Goal: Contribute content: Contribute content

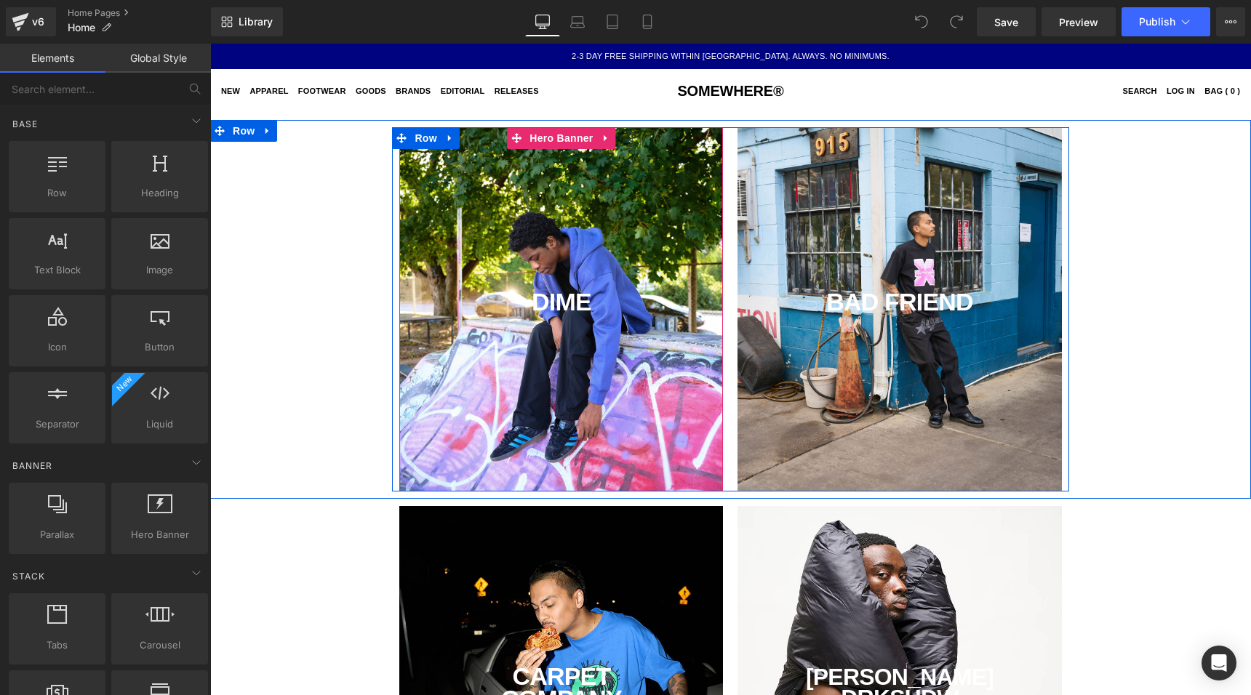
click at [498, 255] on div "DIME Text Block" at bounding box center [561, 309] width 324 height 364
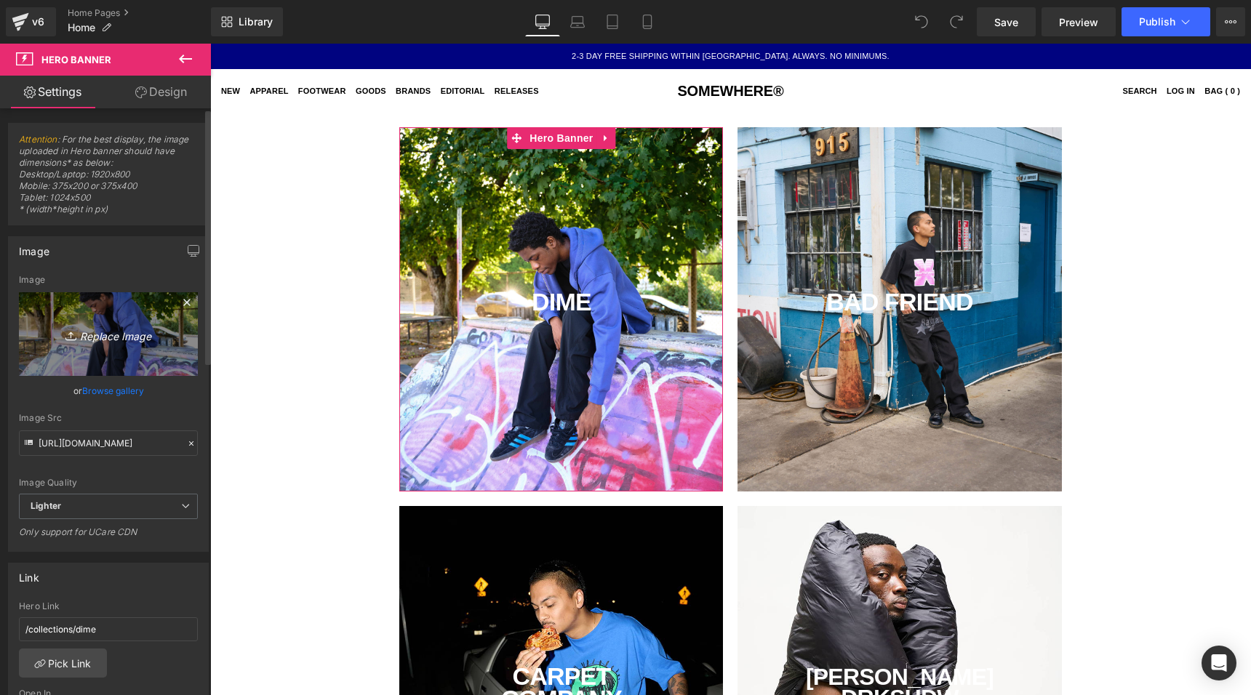
click at [114, 335] on icon "Replace Image" at bounding box center [108, 334] width 116 height 18
type input "C:\fakepath\tomo.jpg"
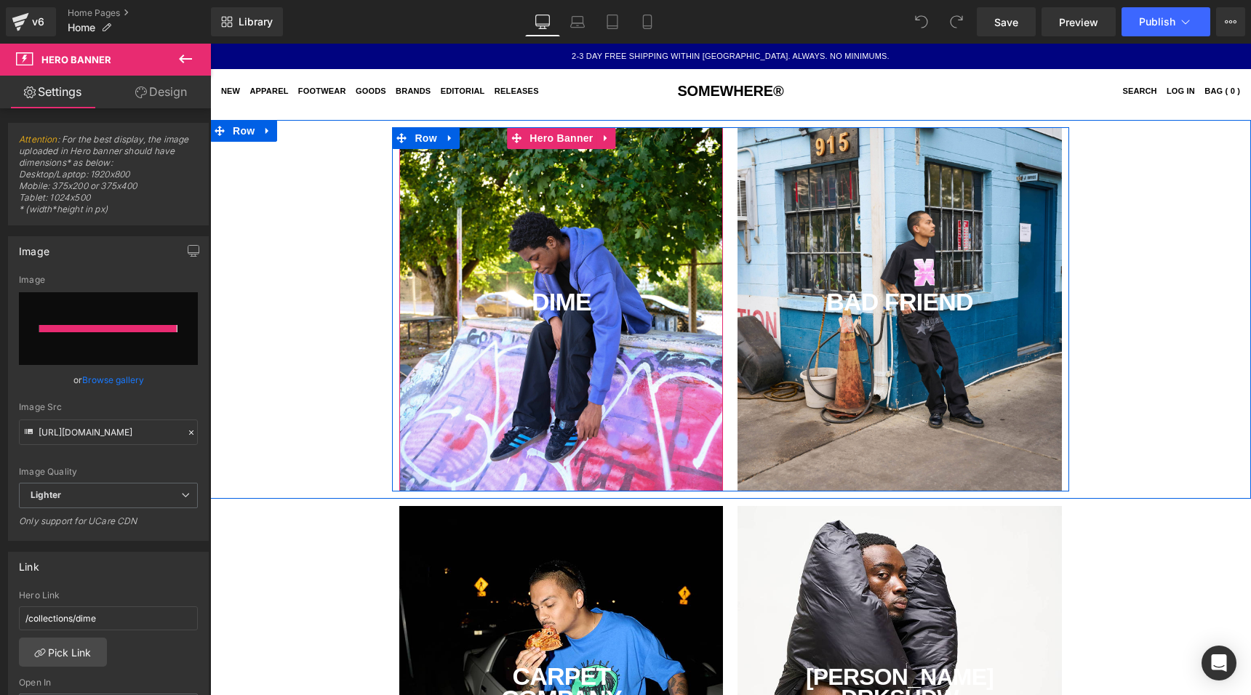
type input "[URL][DOMAIN_NAME]"
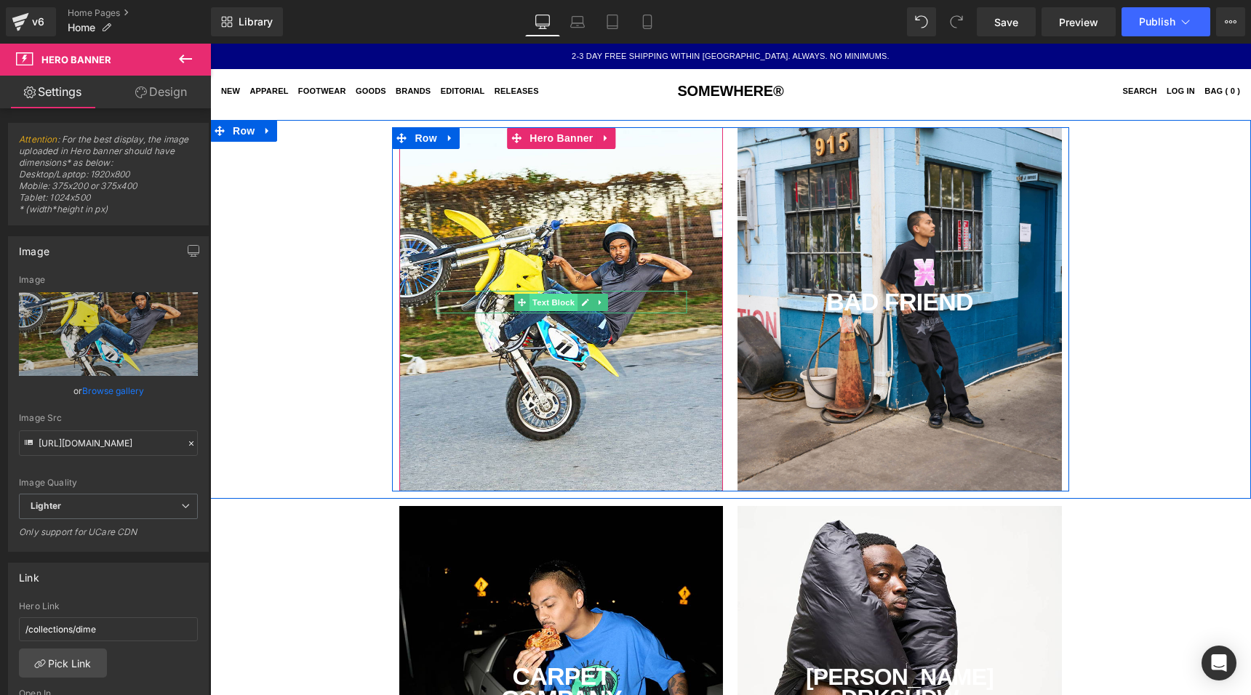
click at [564, 304] on span "Text Block" at bounding box center [554, 302] width 48 height 17
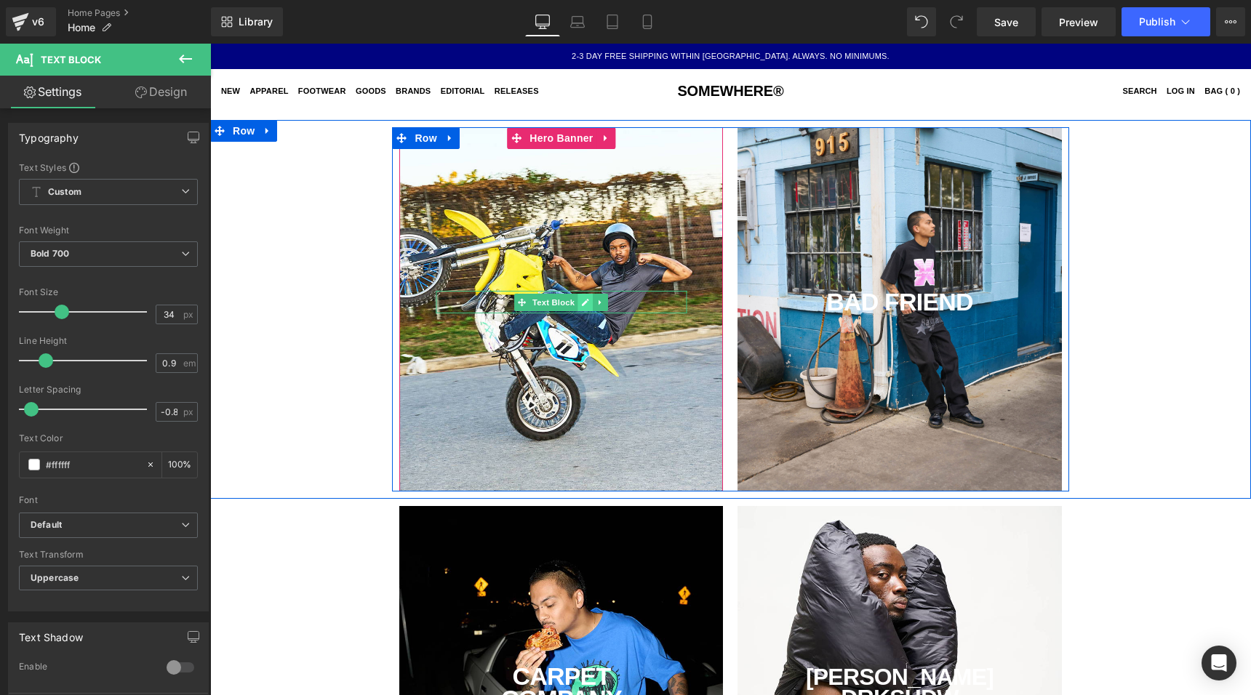
click at [582, 307] on link at bounding box center [585, 302] width 15 height 17
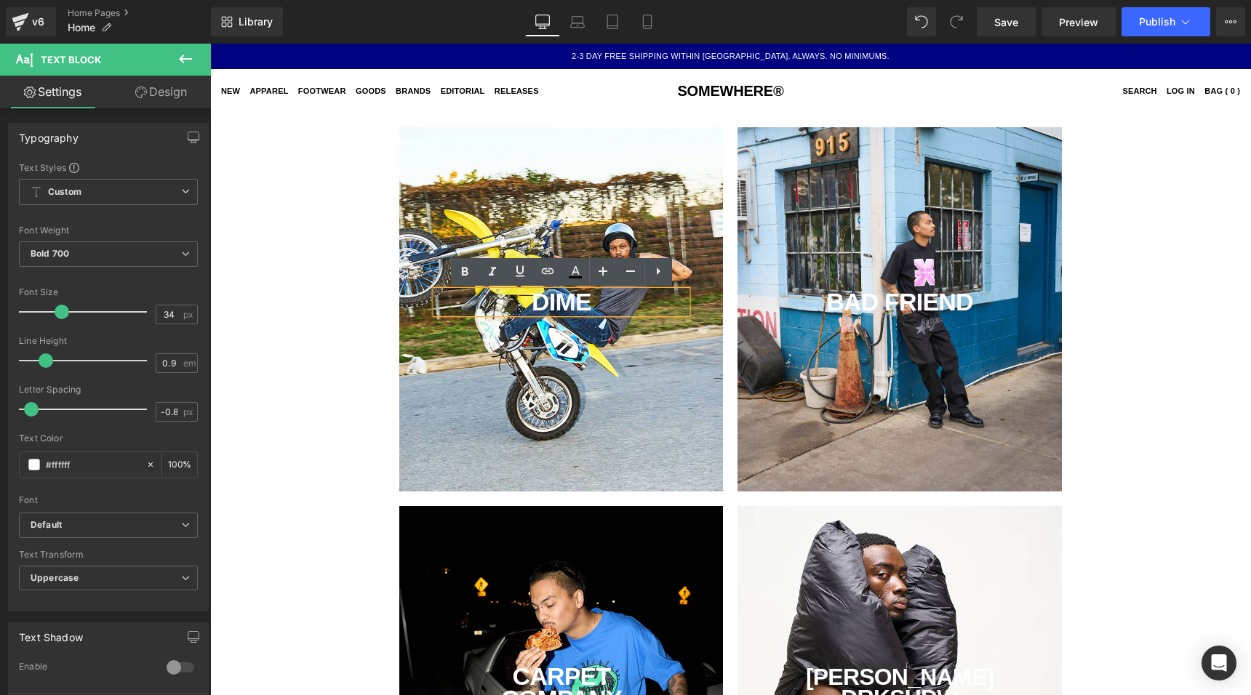
click at [575, 304] on div "DIME" at bounding box center [561, 302] width 251 height 23
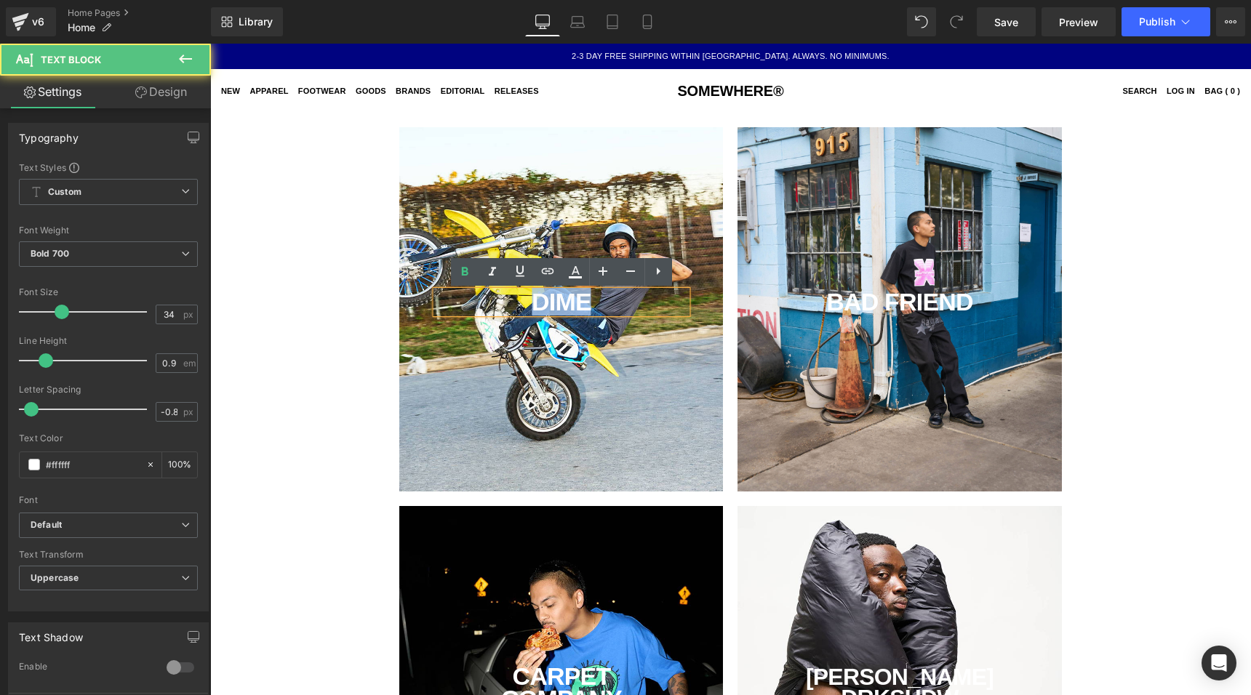
click at [575, 304] on div "DIME" at bounding box center [561, 302] width 251 height 23
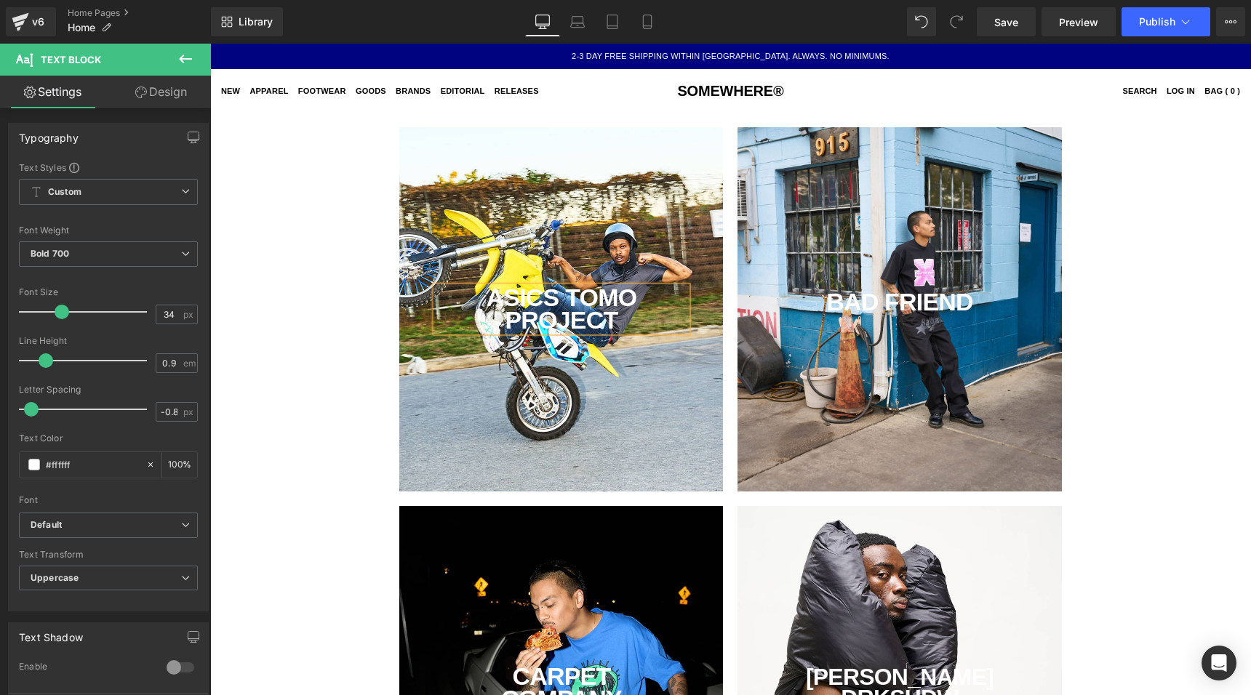
click at [1144, 175] on div "ASICS TOMO PROJECT Text Block Hero Banner BAD FRIEND Text Block" at bounding box center [730, 309] width 1041 height 364
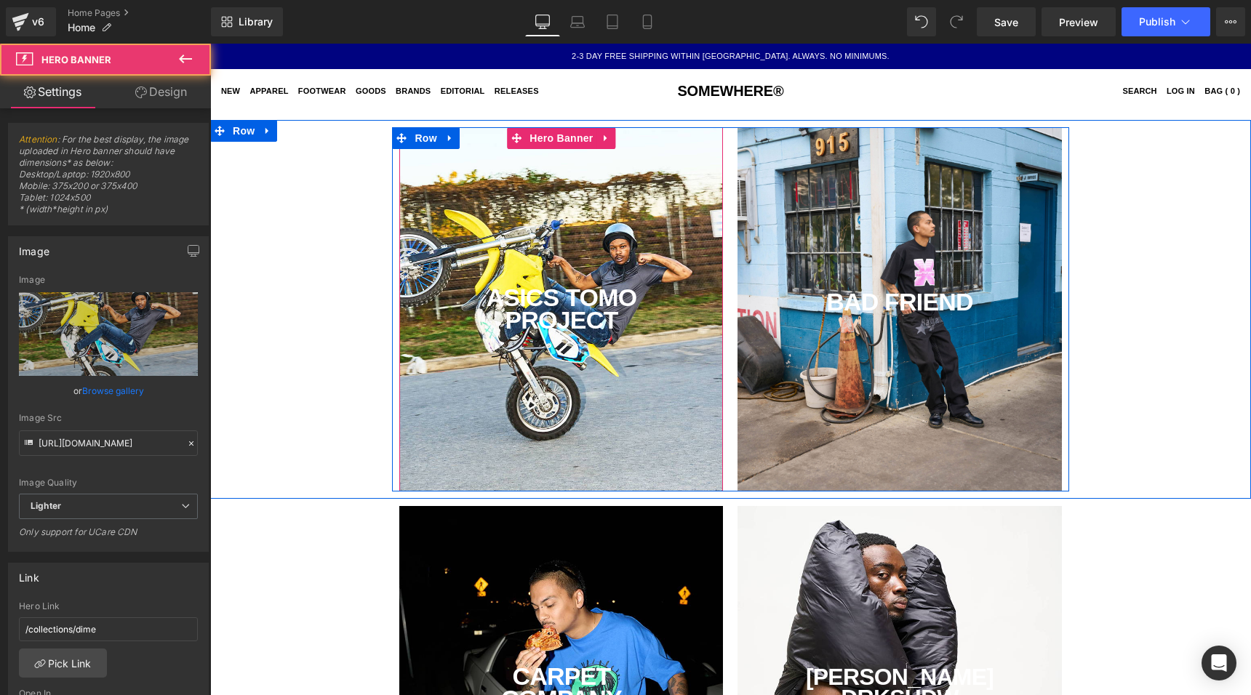
click at [497, 255] on div "ASICS TOMO PROJECT Text Block" at bounding box center [561, 309] width 324 height 364
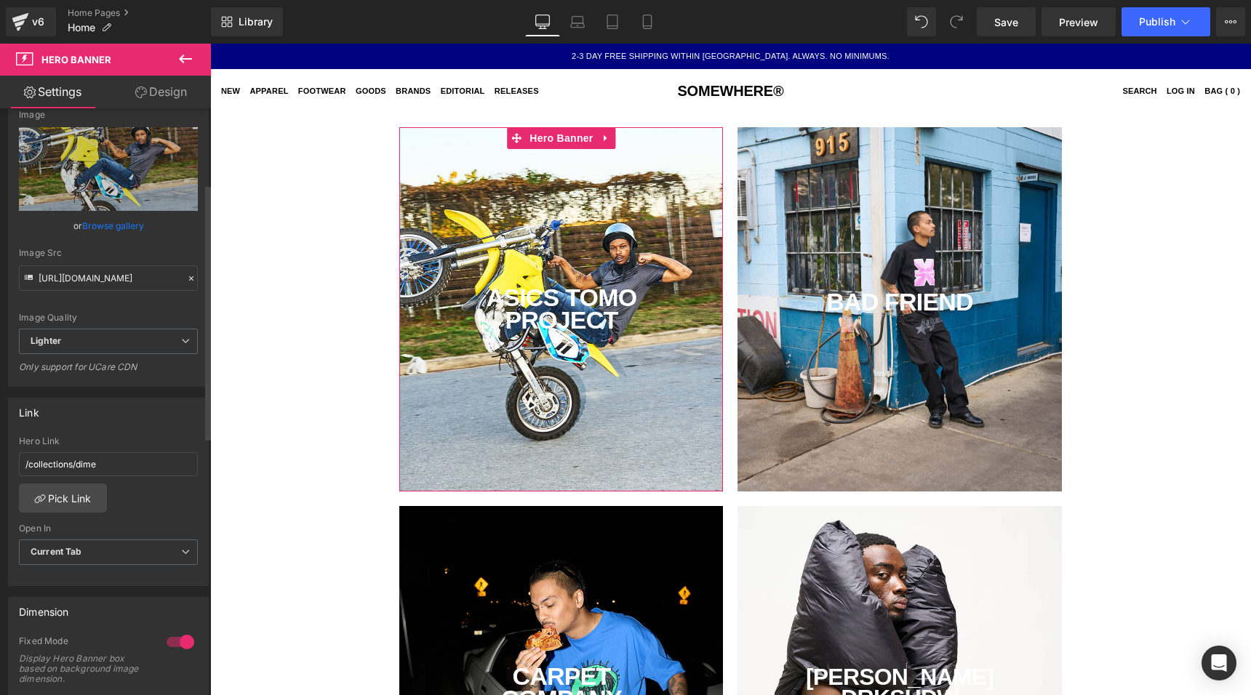
scroll to position [162, 0]
click at [88, 469] on input "/collections/dime" at bounding box center [108, 467] width 179 height 24
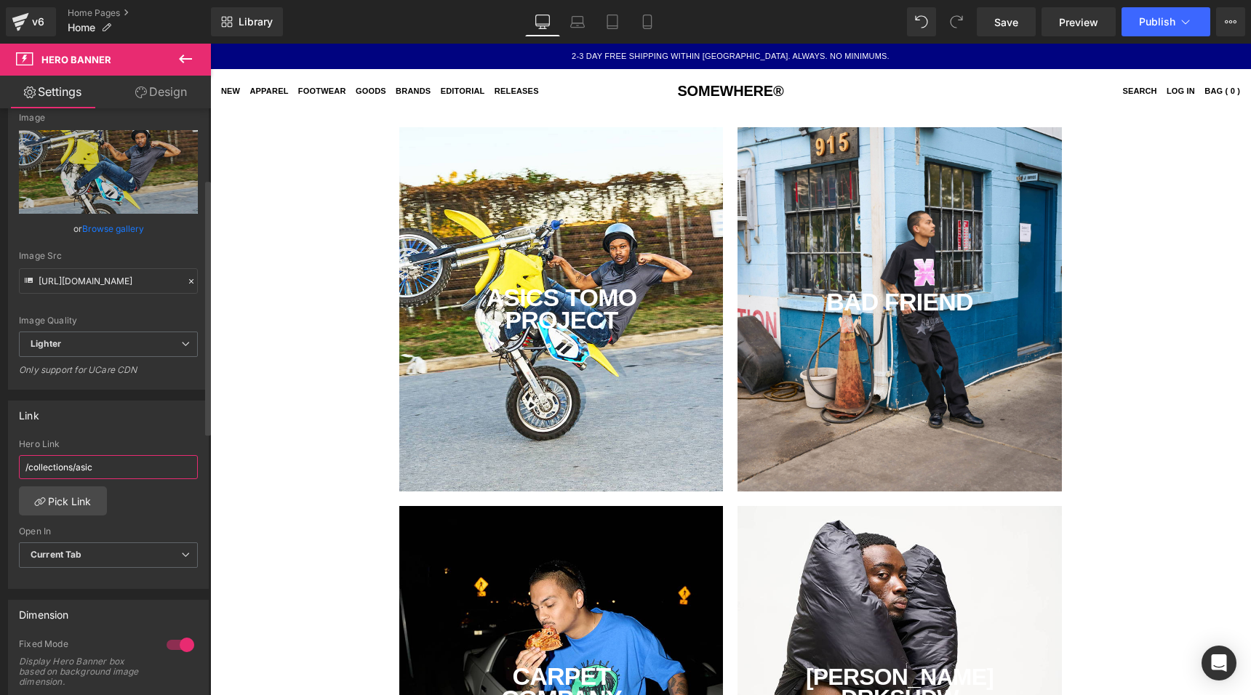
type input "/collections/asics"
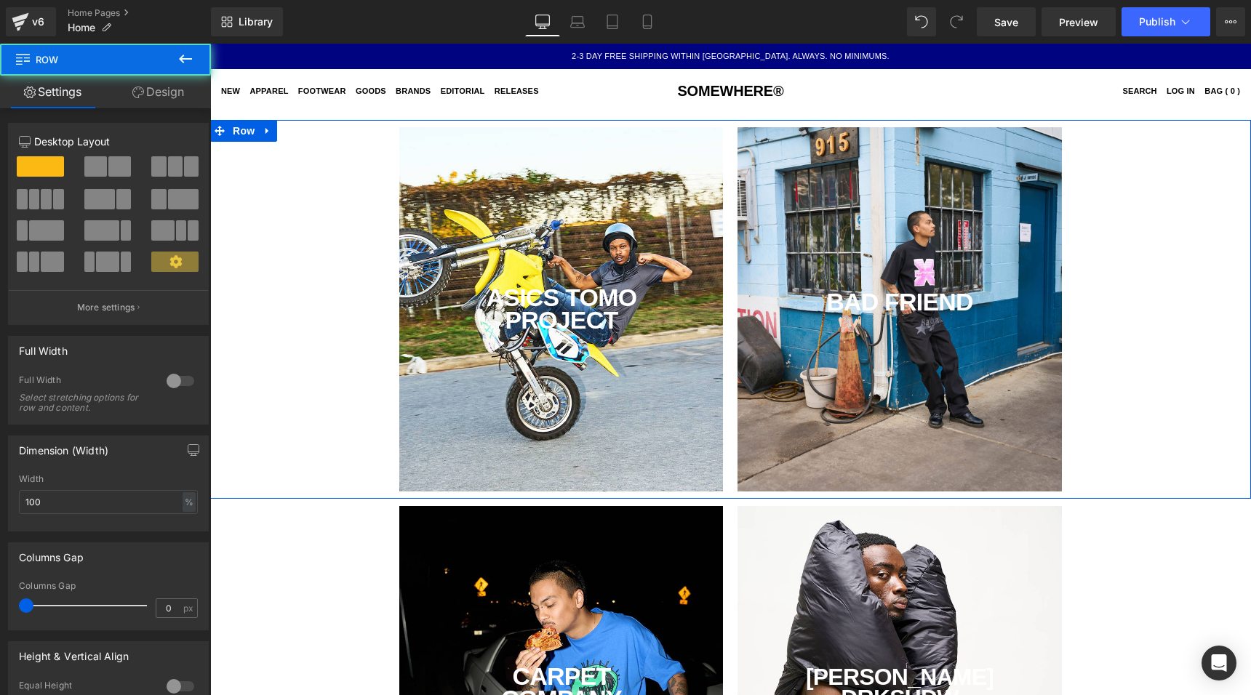
click at [1133, 330] on div "ASICS TOMO PROJECT Text Block Hero Banner BAD FRIEND Text Block" at bounding box center [730, 309] width 1041 height 364
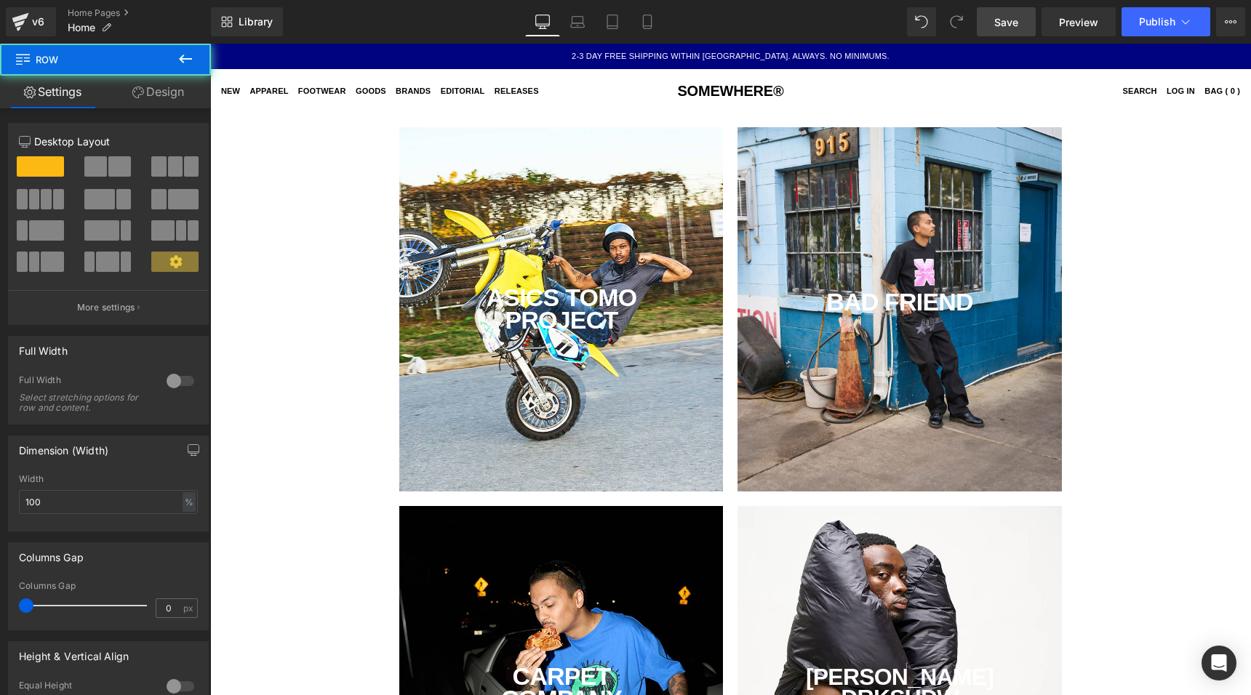
click at [1011, 25] on span "Save" at bounding box center [1006, 22] width 24 height 15
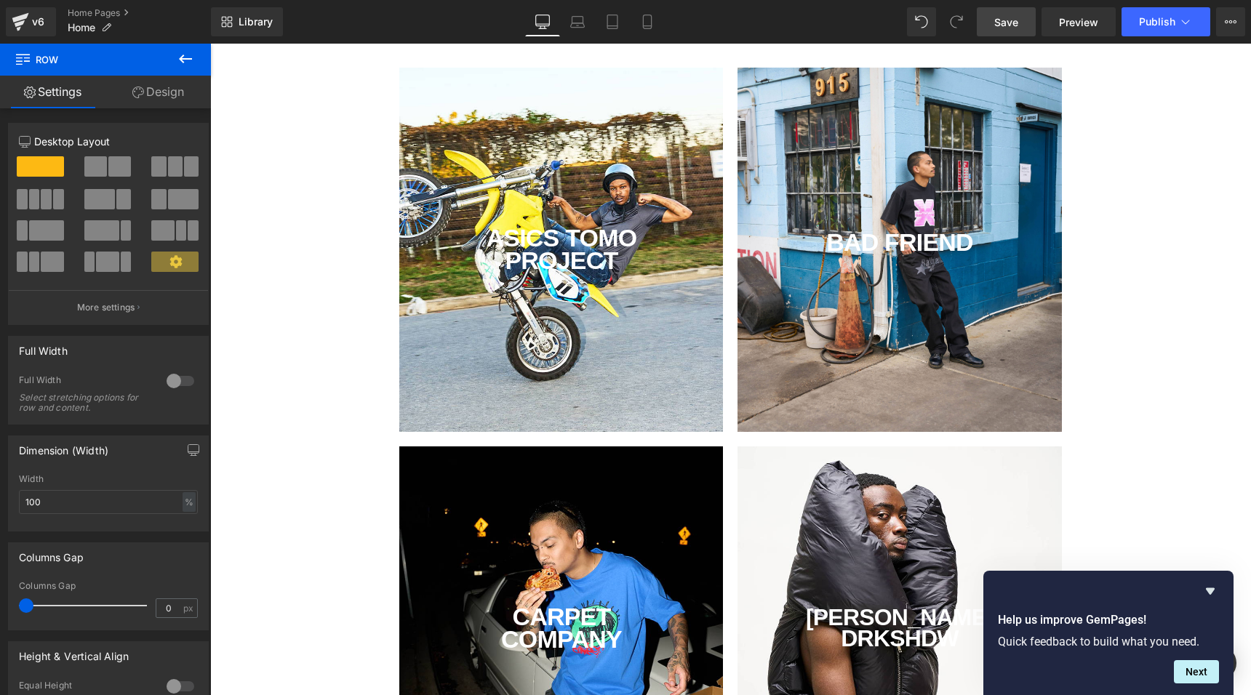
scroll to position [51, 0]
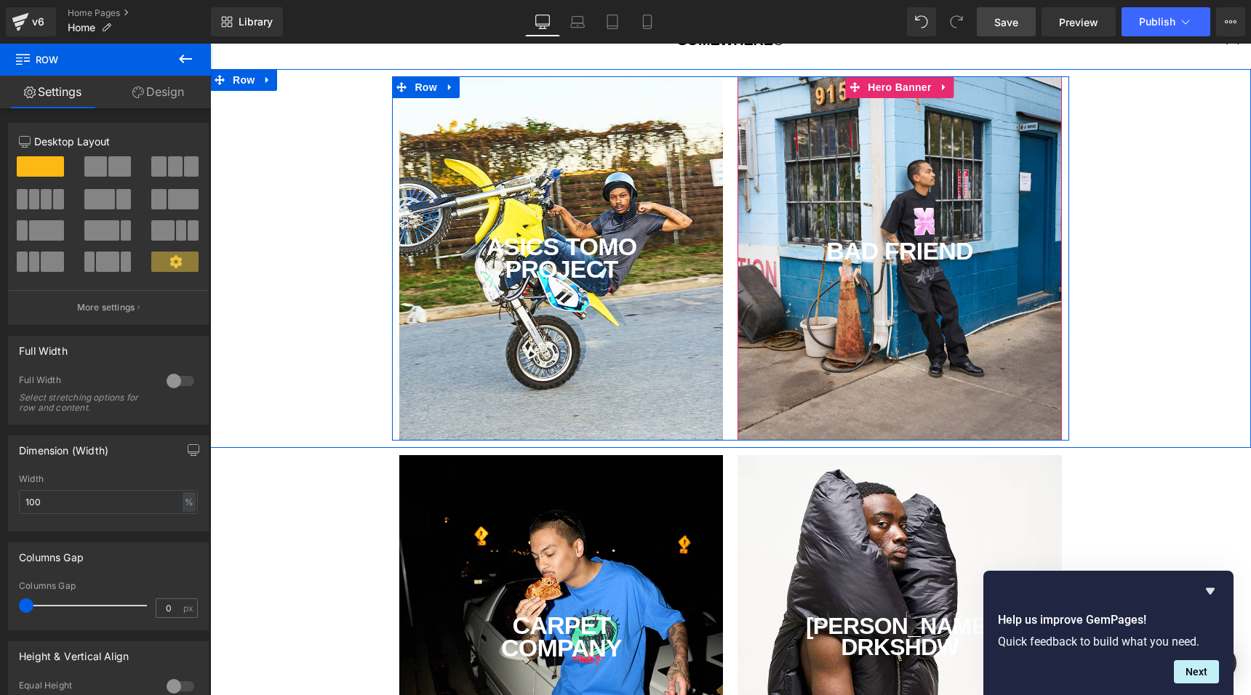
click at [892, 198] on div "BAD FRIEND Text Block" at bounding box center [900, 258] width 324 height 364
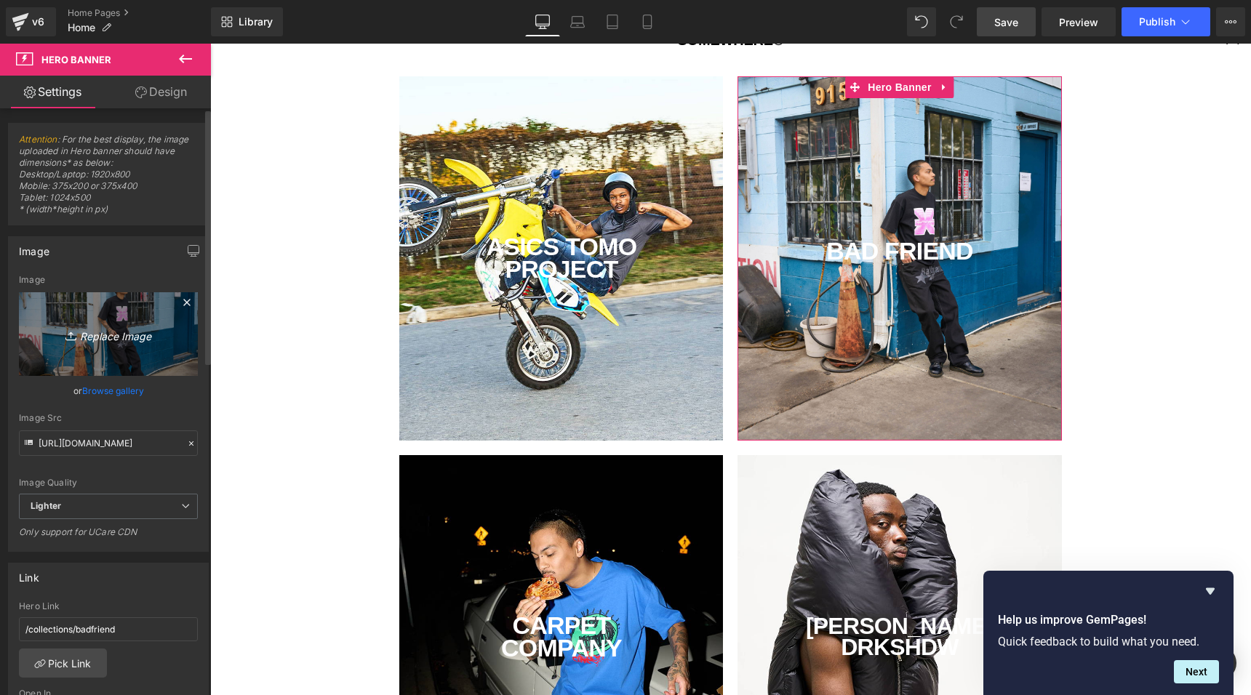
click at [119, 324] on link "Replace Image" at bounding box center [108, 334] width 179 height 84
type input "C:\fakepath\humanmade.jpg"
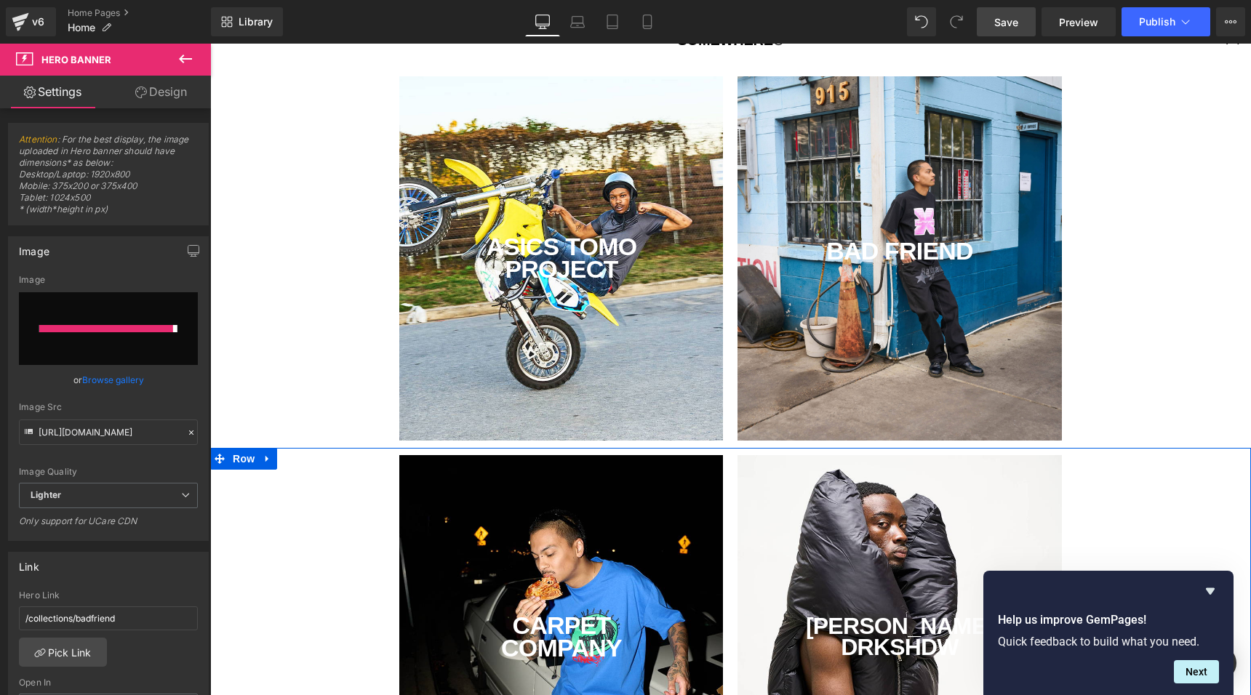
type input "[URL][DOMAIN_NAME]"
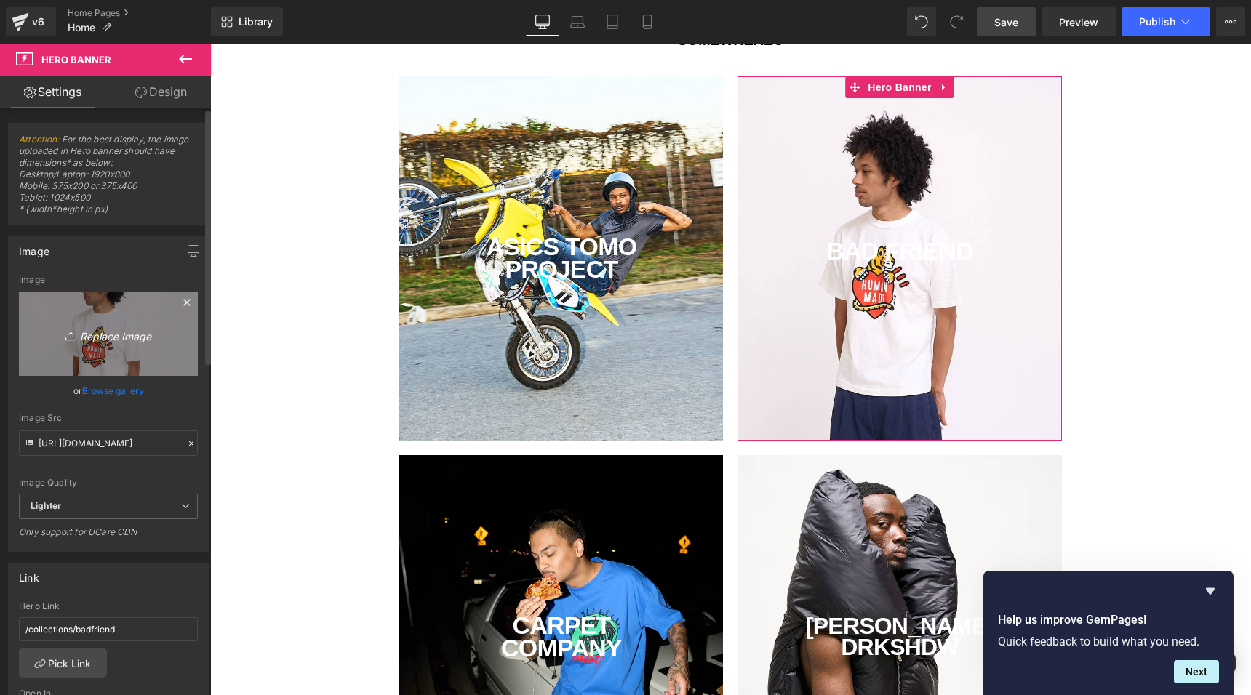
click at [111, 341] on icon "Replace Image" at bounding box center [108, 334] width 116 height 18
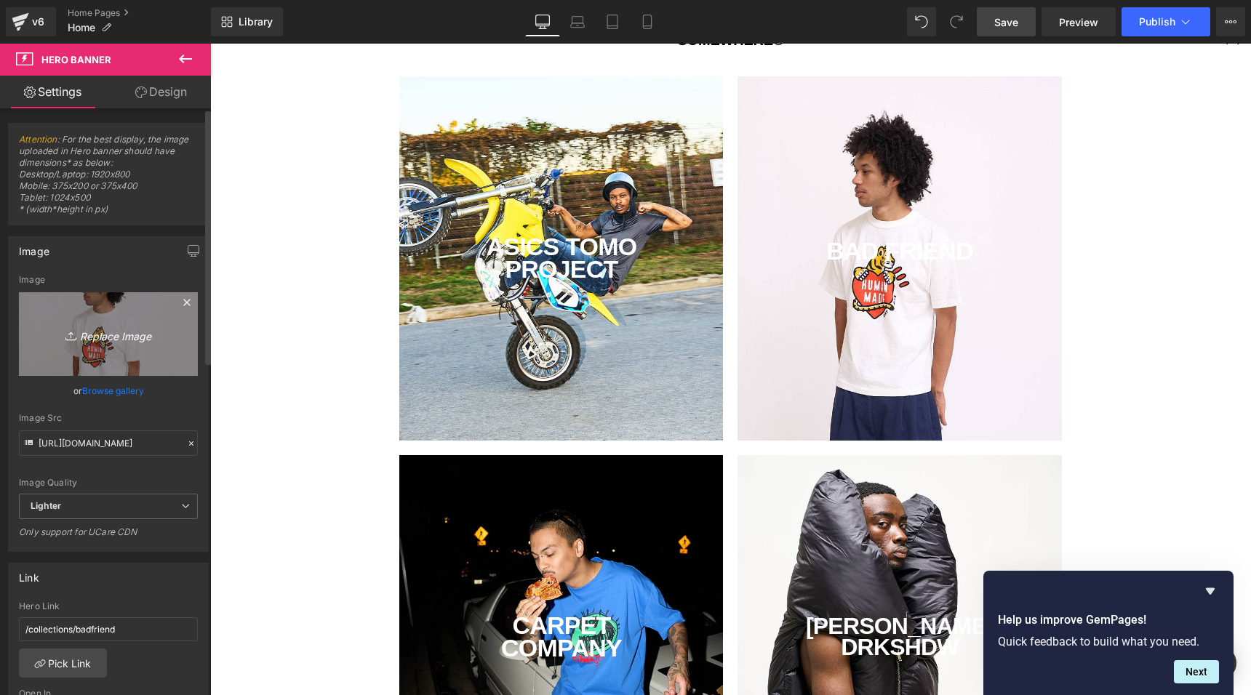
type input "C:\fakepath\humanmade.jpg"
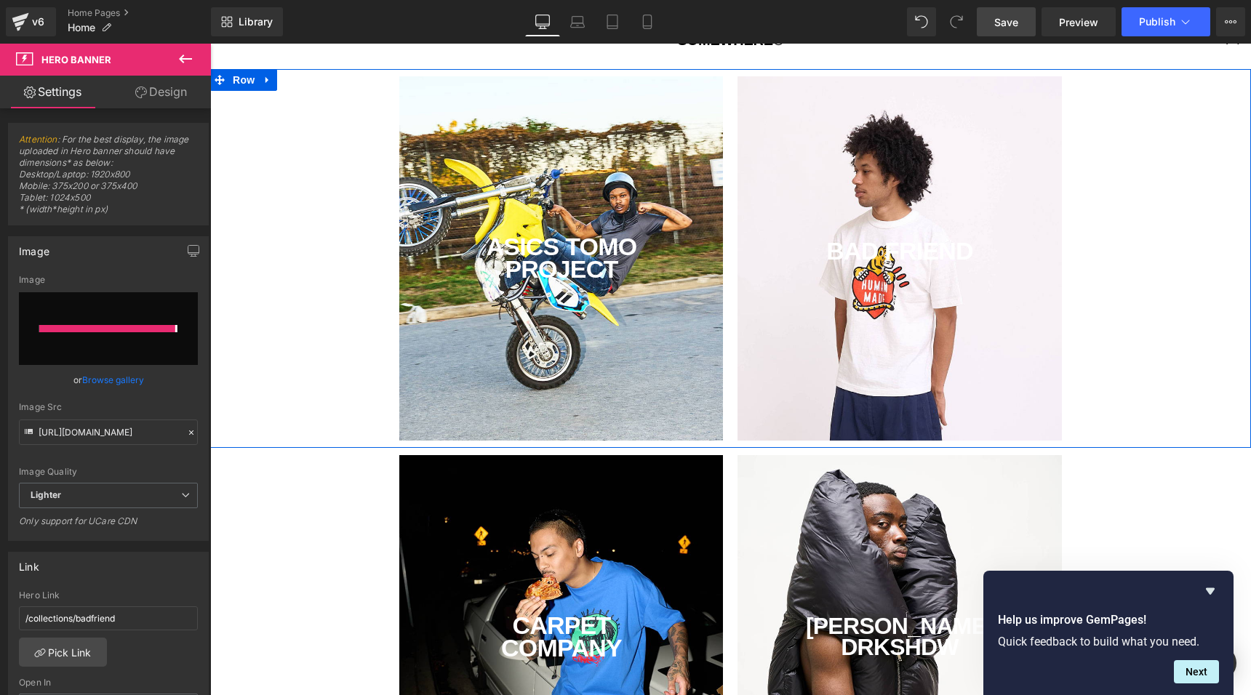
type input "[URL][DOMAIN_NAME]"
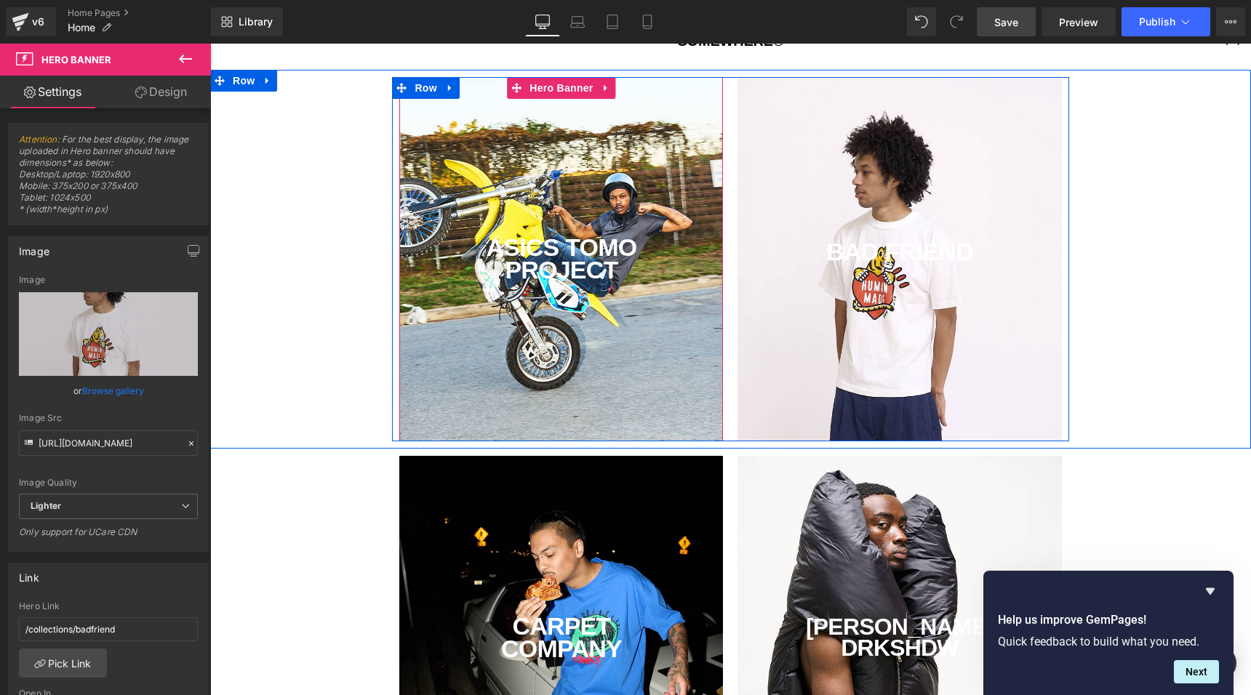
scroll to position [0, 0]
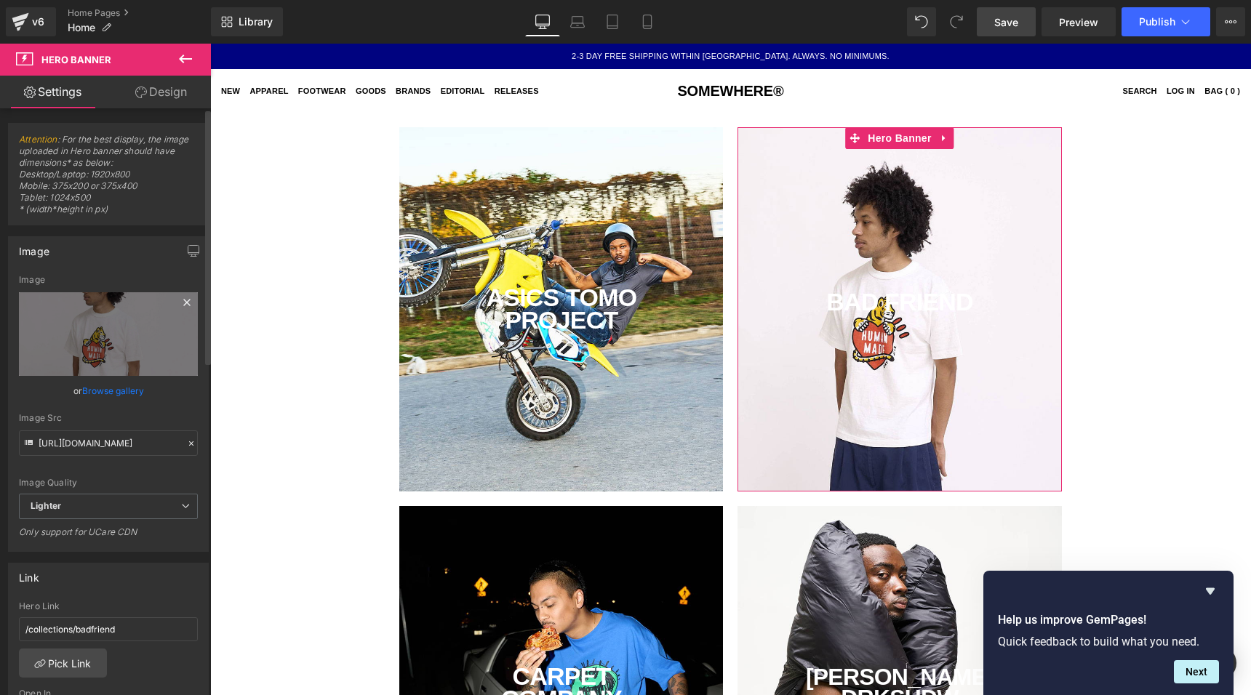
click at [183, 302] on icon at bounding box center [186, 302] width 17 height 17
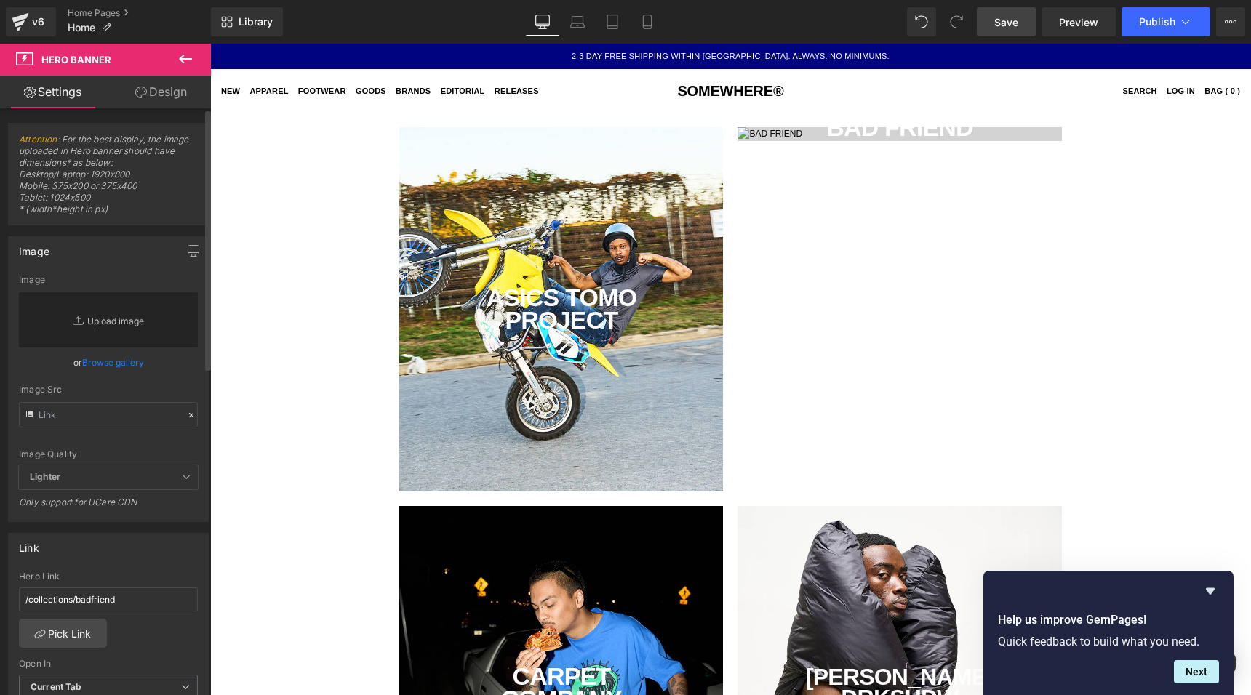
click at [113, 322] on link "Replace Image" at bounding box center [108, 319] width 179 height 55
type input "C:\fakepath\humanmade.jpg"
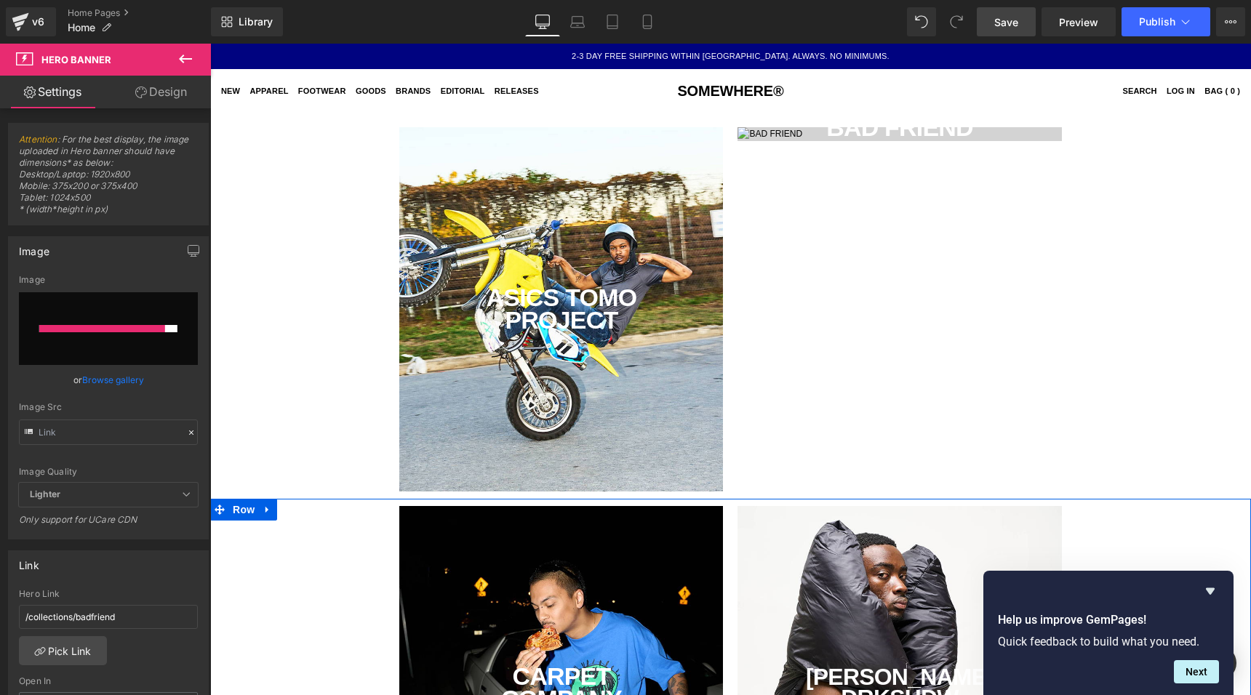
type input "[URL][DOMAIN_NAME]"
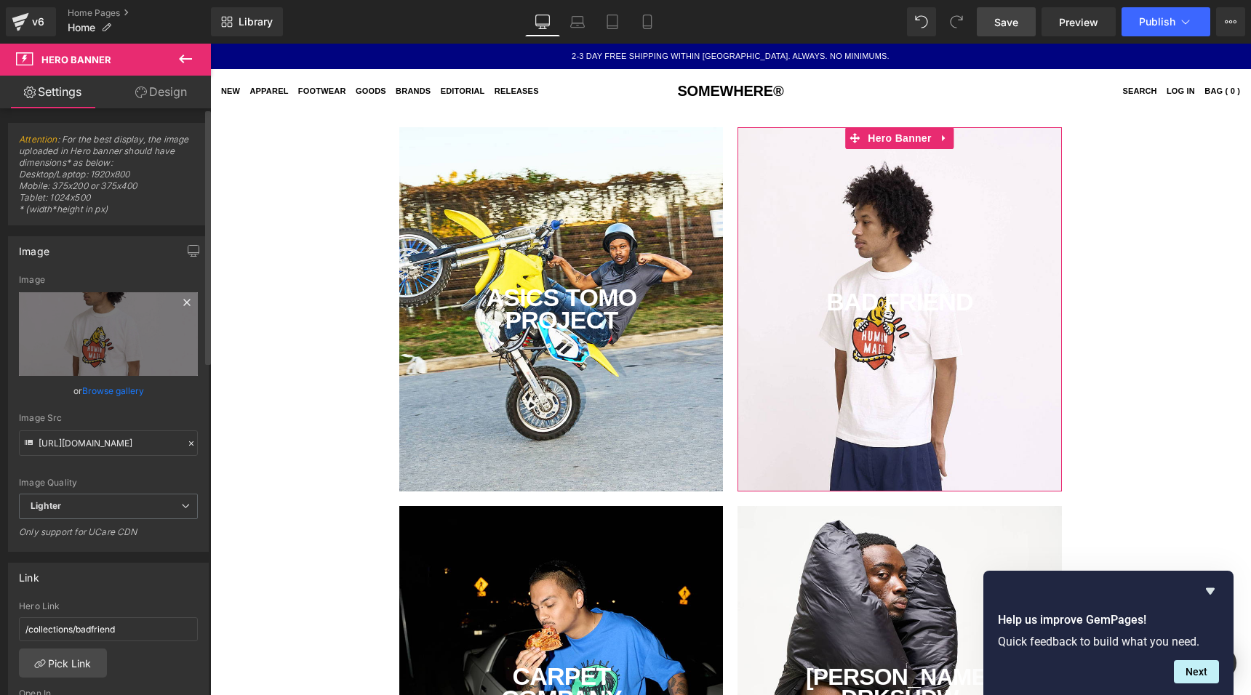
click at [183, 302] on icon at bounding box center [186, 302] width 7 height 7
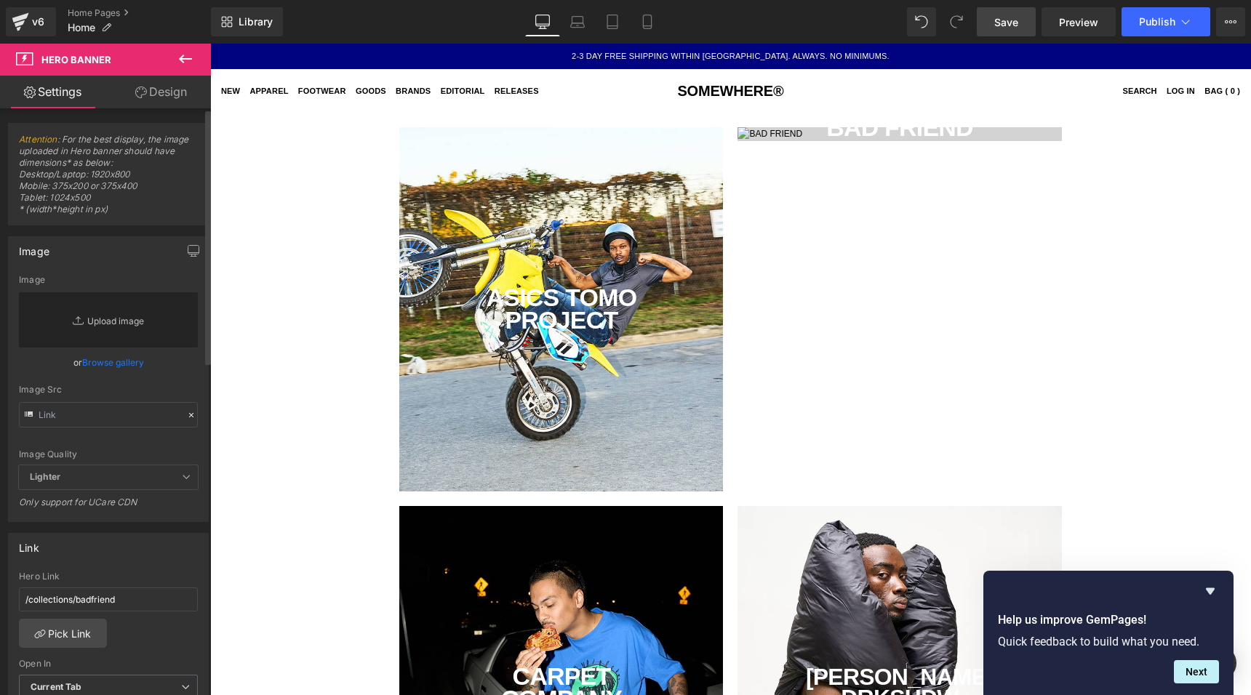
click at [103, 319] on link "Replace Image" at bounding box center [108, 319] width 179 height 55
click at [146, 321] on link "Replace Image" at bounding box center [108, 319] width 179 height 55
type input "C:\fakepath\humanmade2.jpg"
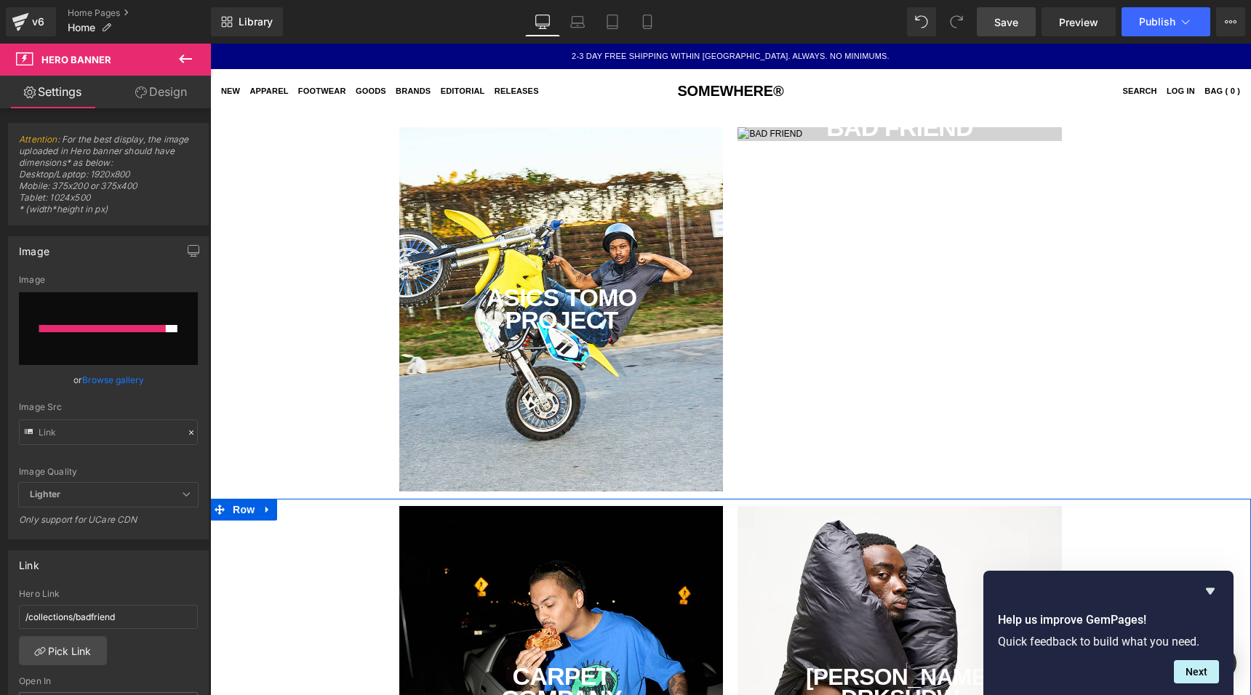
type input "[URL][DOMAIN_NAME]"
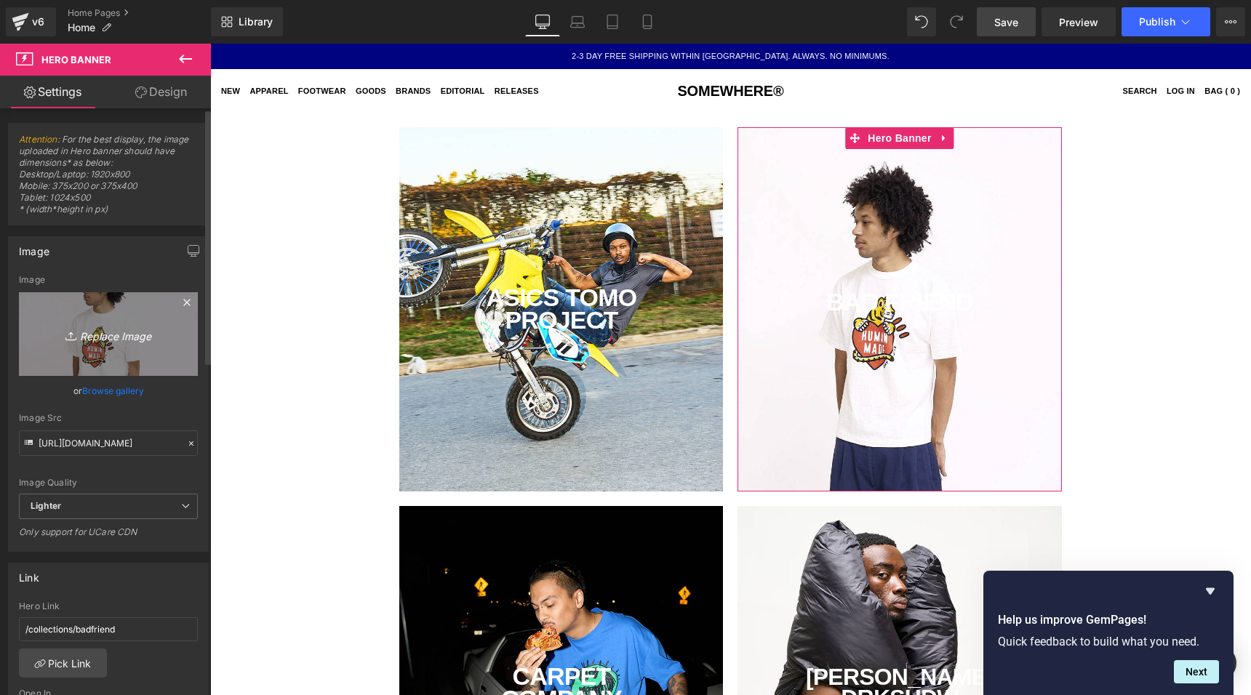
click at [126, 335] on icon "Replace Image" at bounding box center [108, 334] width 116 height 18
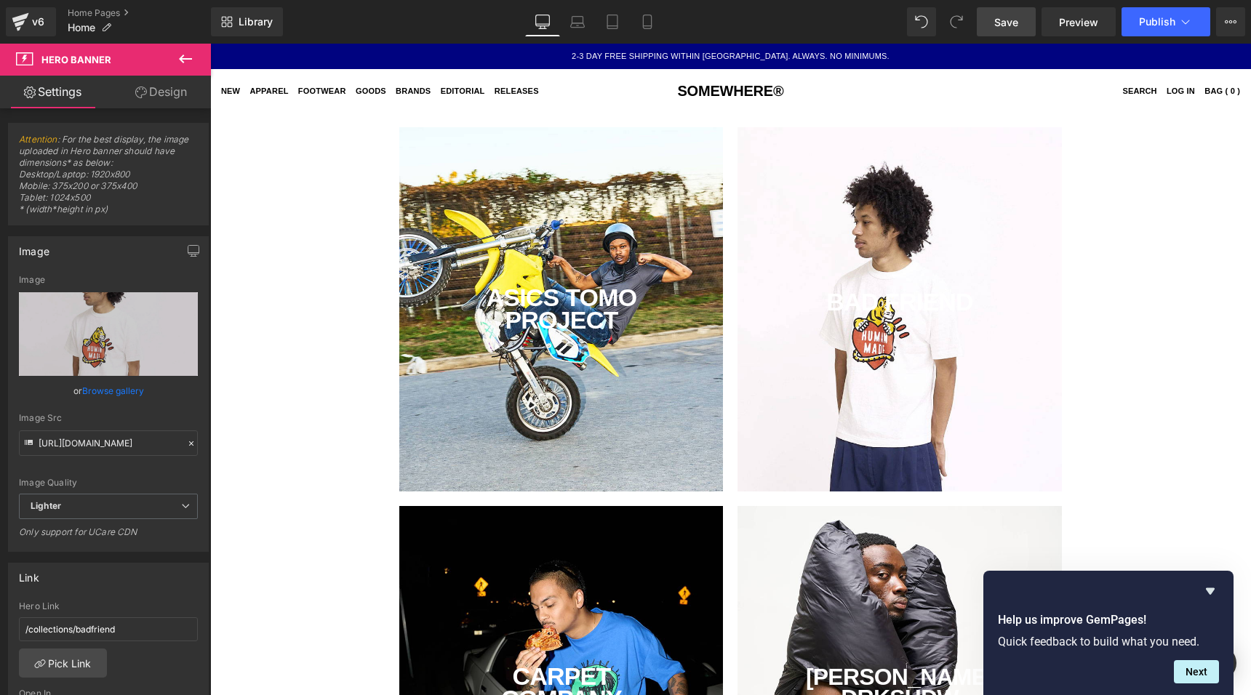
type input "C:\fakepath\humanmade.jpg"
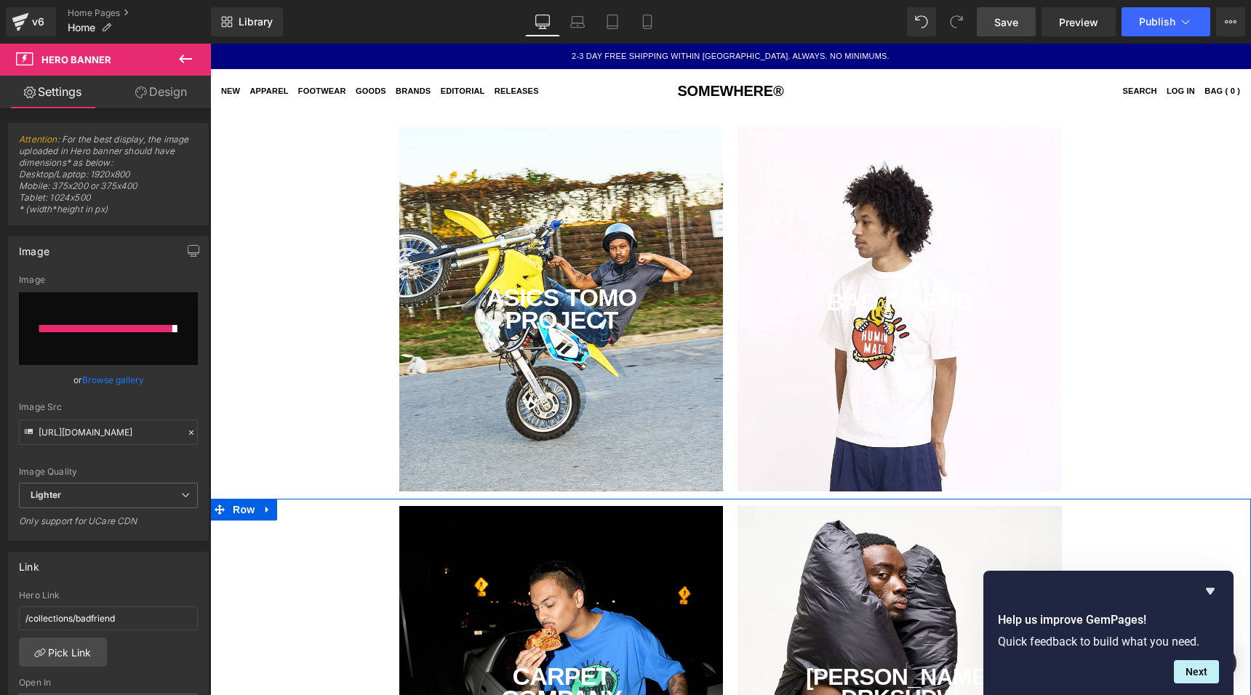
type input "[URL][DOMAIN_NAME]"
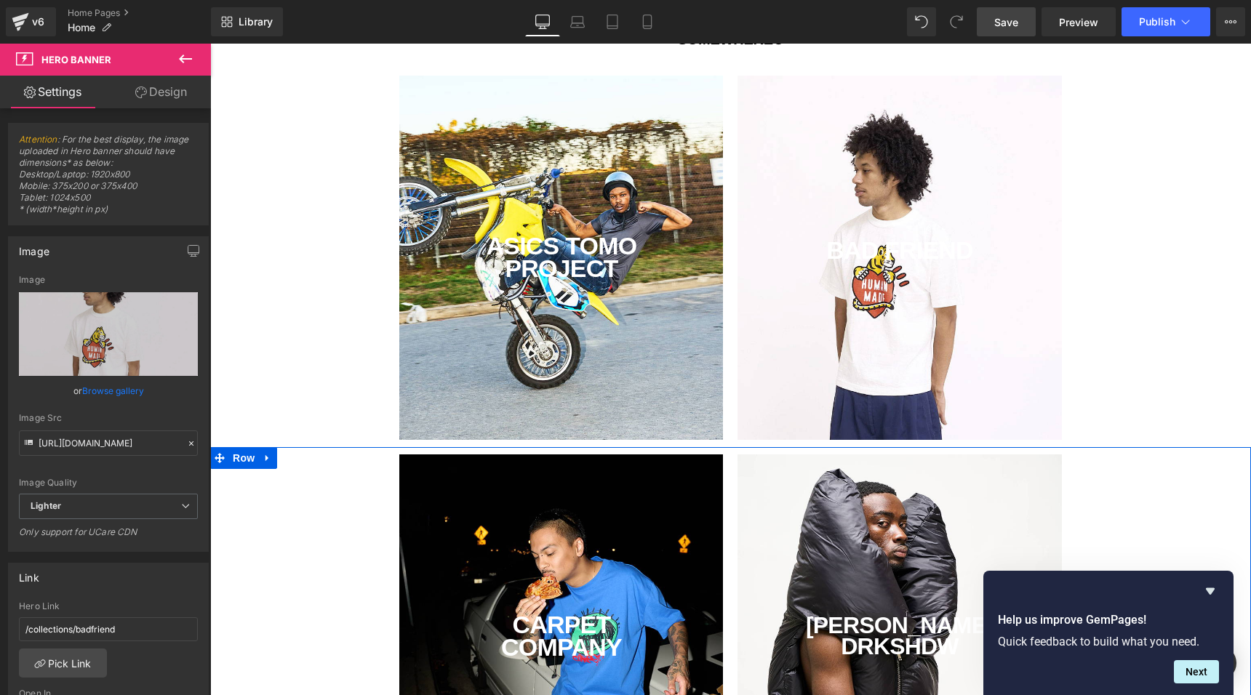
scroll to position [43, 0]
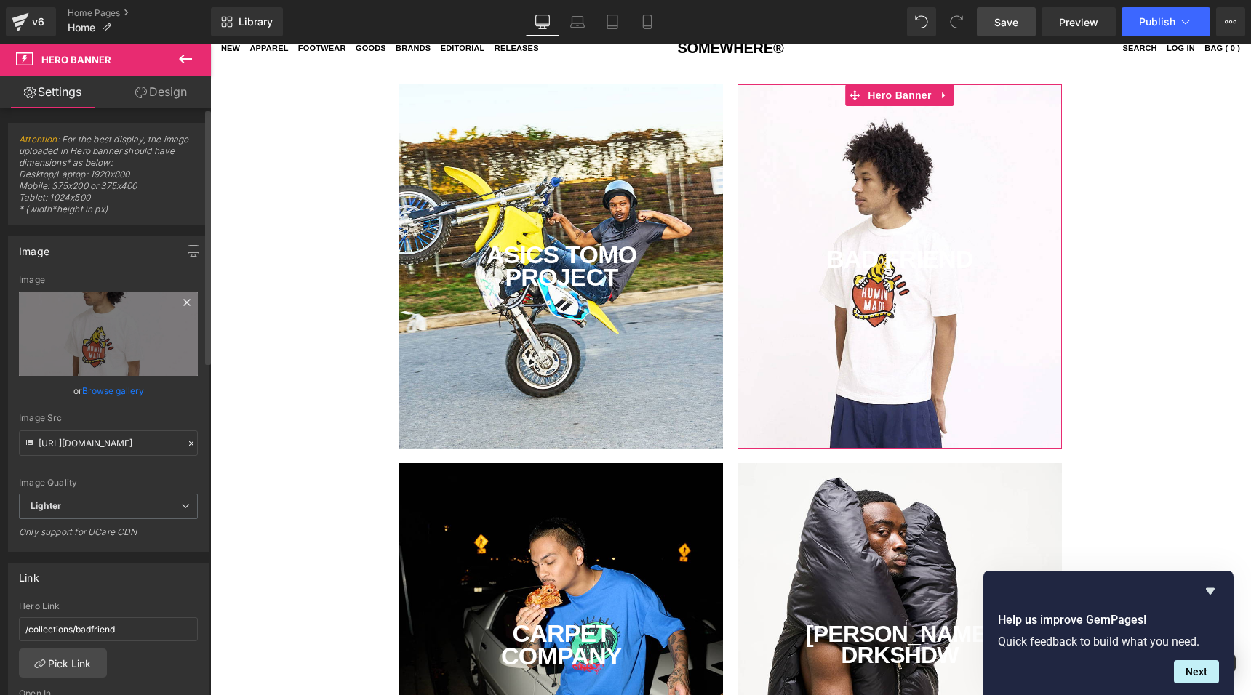
click at [188, 300] on icon at bounding box center [186, 302] width 17 height 17
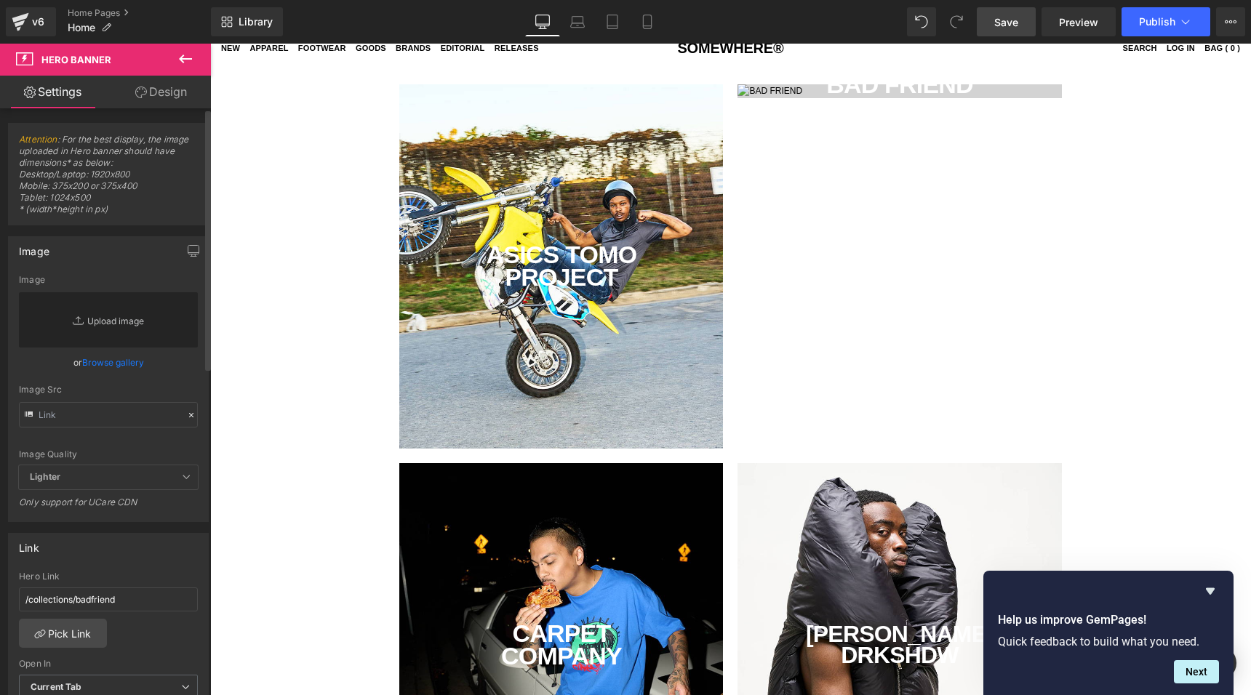
click at [126, 320] on link "Replace Image" at bounding box center [108, 319] width 179 height 55
click at [120, 320] on link "Replace Image" at bounding box center [108, 319] width 179 height 55
type input "C:\fakepath\humanmade4.jpg"
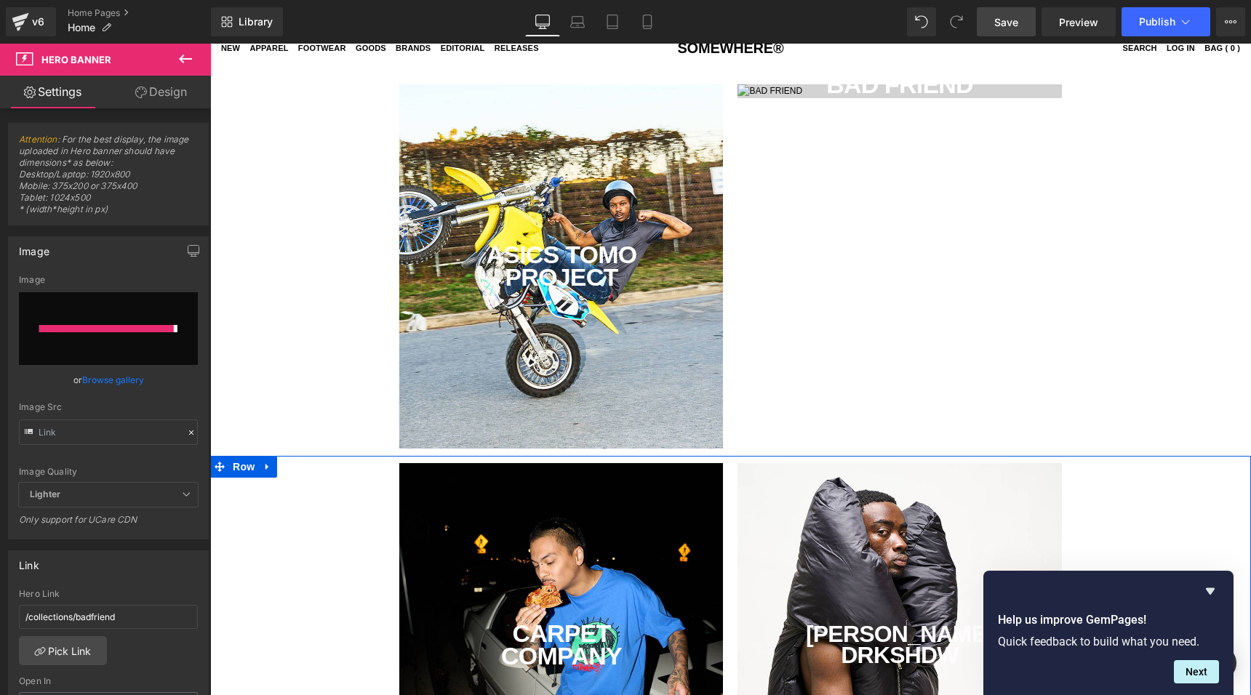
type input "[URL][DOMAIN_NAME]"
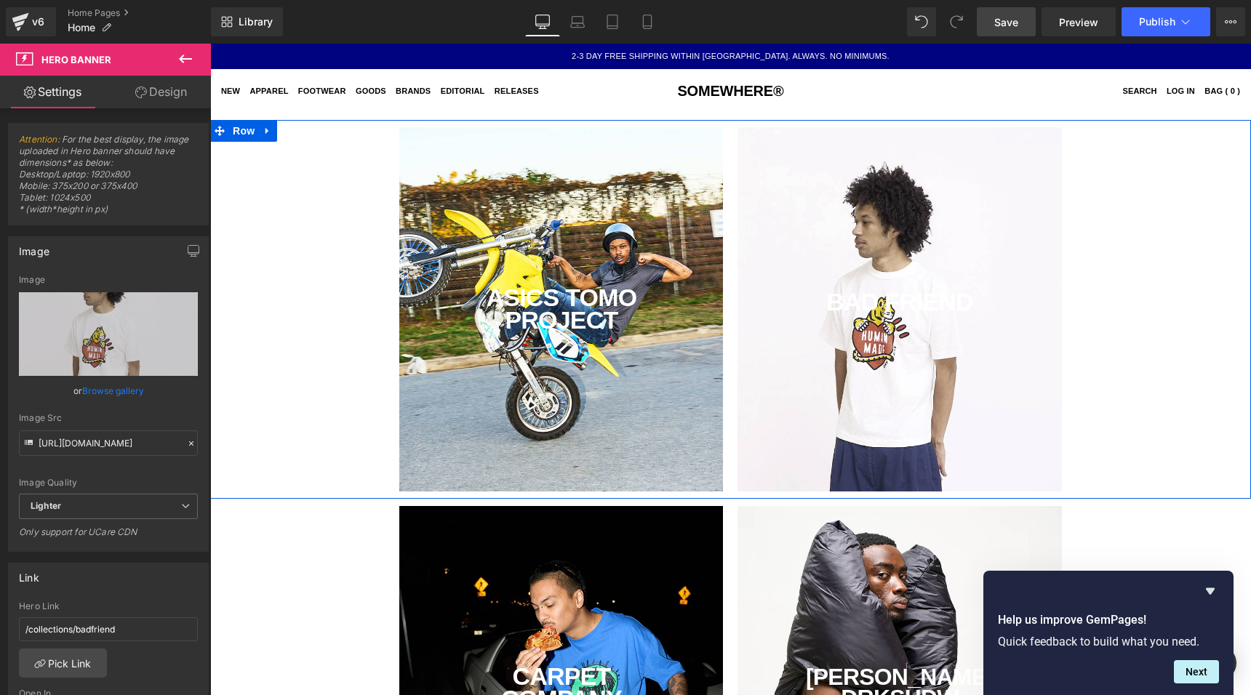
scroll to position [52, 0]
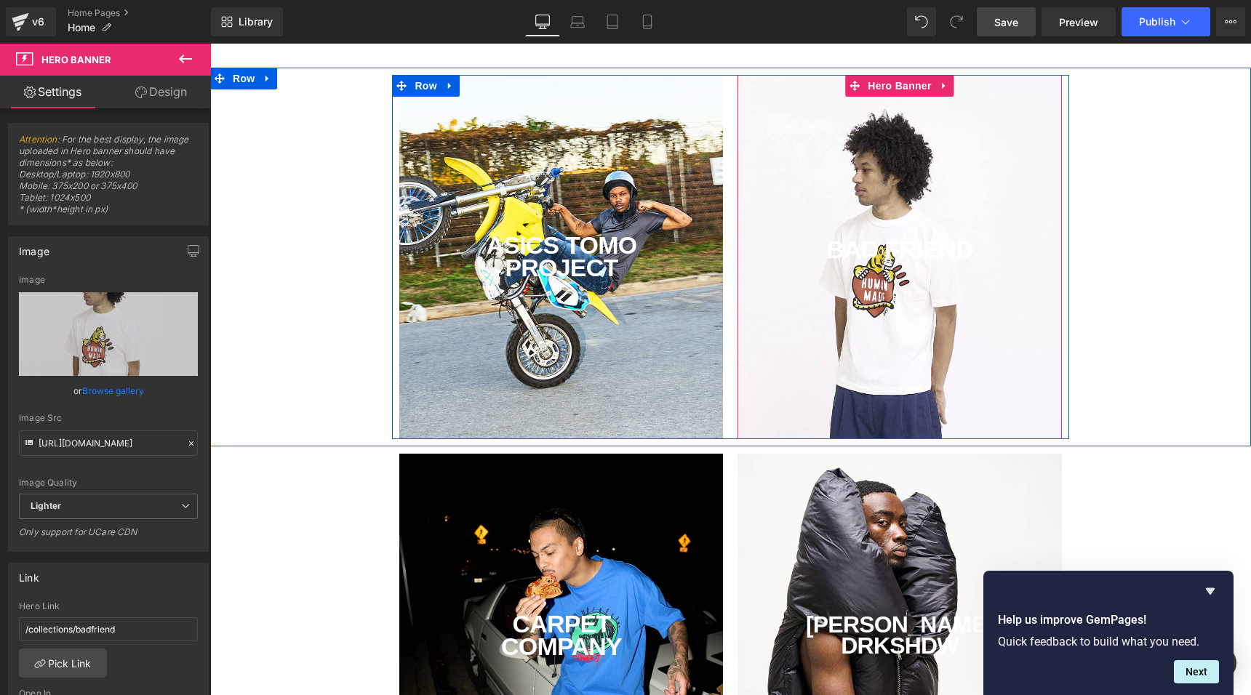
click at [962, 280] on div "BAD FRIEND Text Block" at bounding box center [900, 257] width 324 height 364
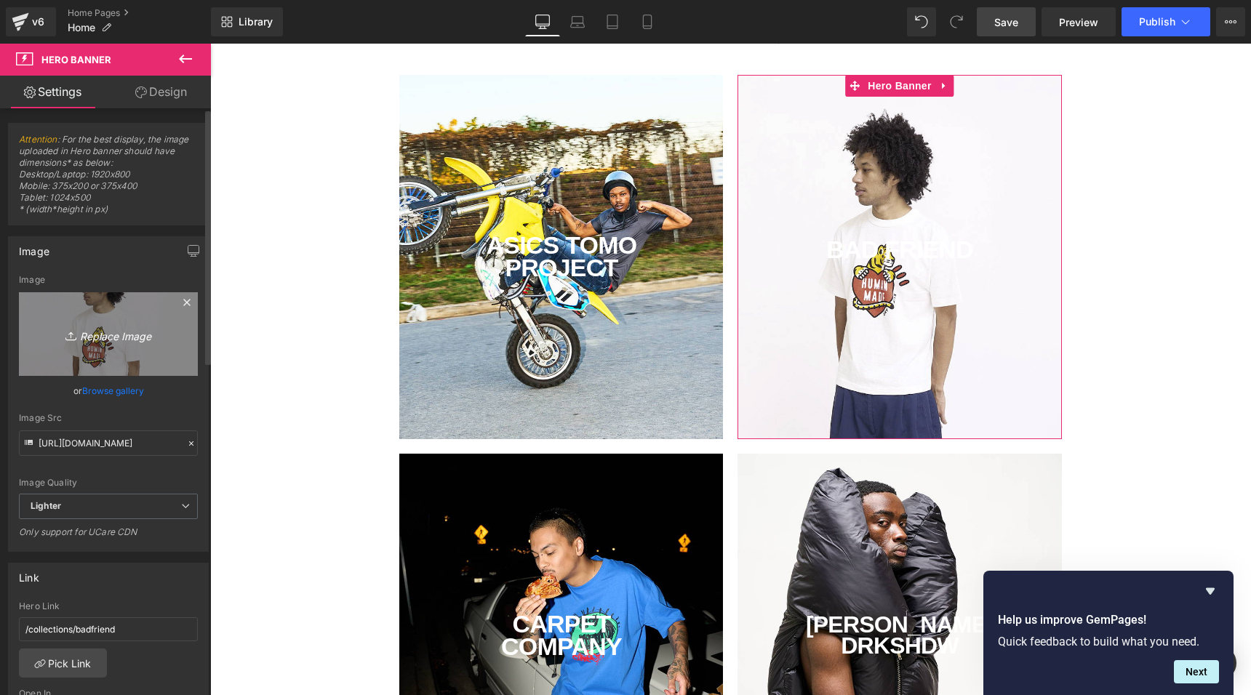
click at [118, 331] on icon "Replace Image" at bounding box center [108, 334] width 116 height 18
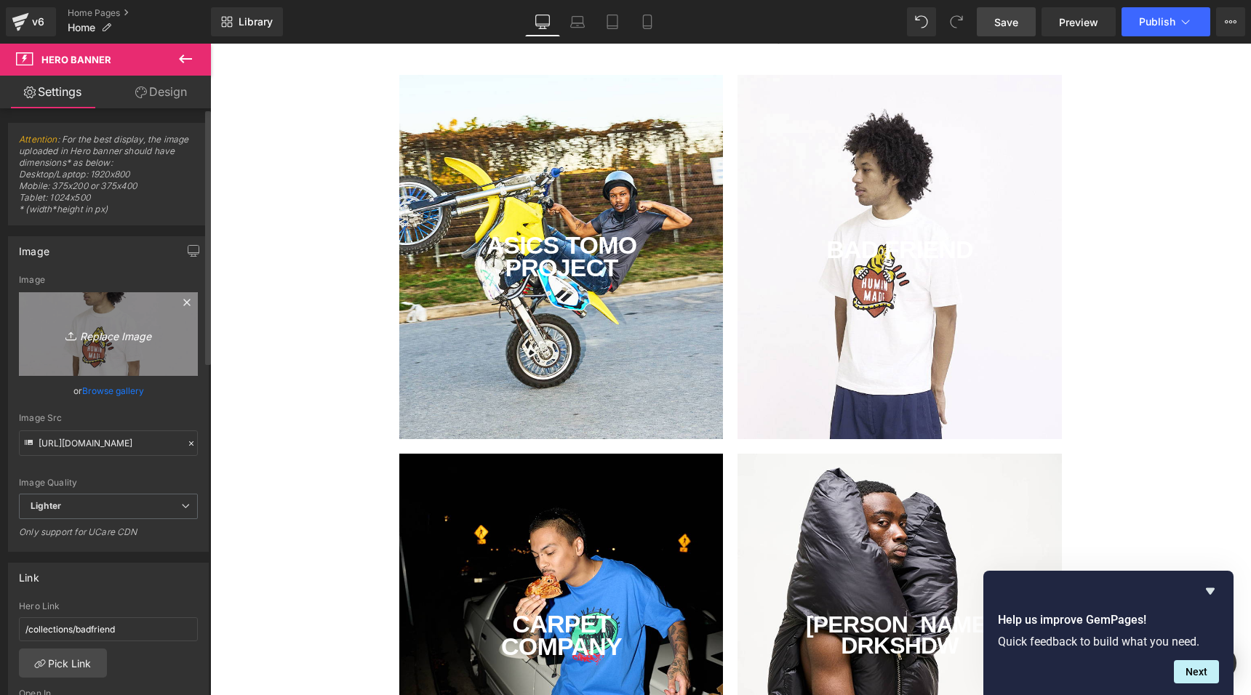
type input "C:\fakepath\NikeFrog.jpg"
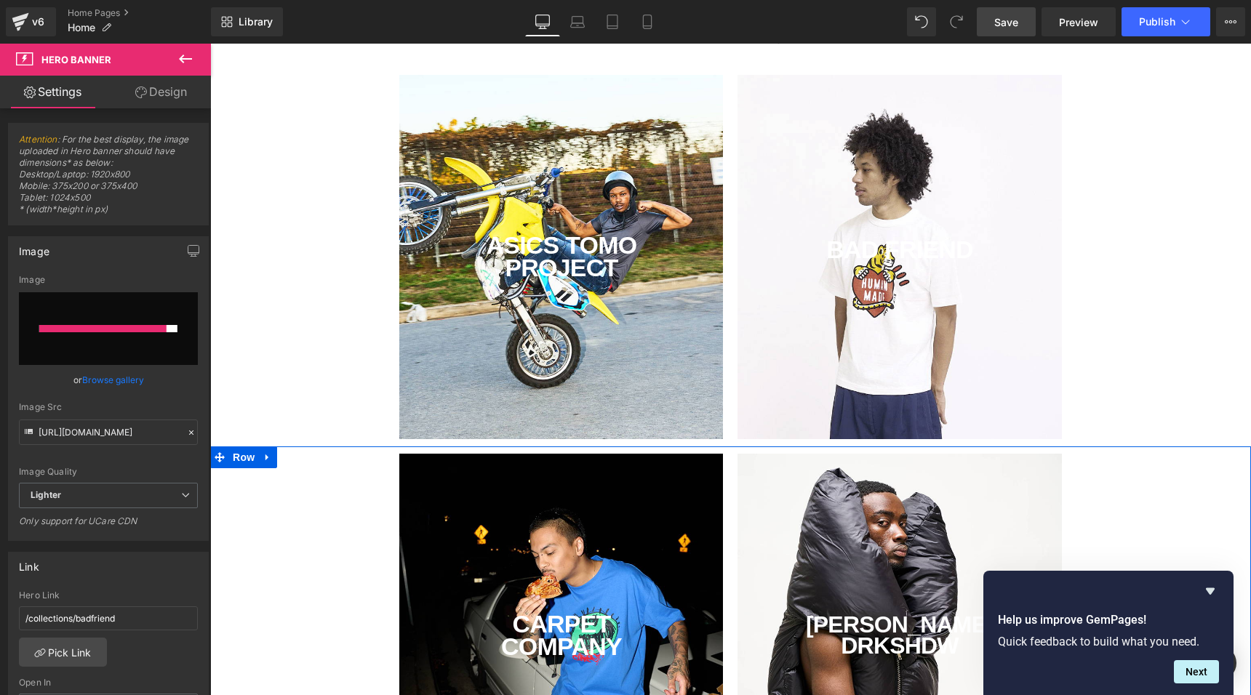
type input "[URL][DOMAIN_NAME]"
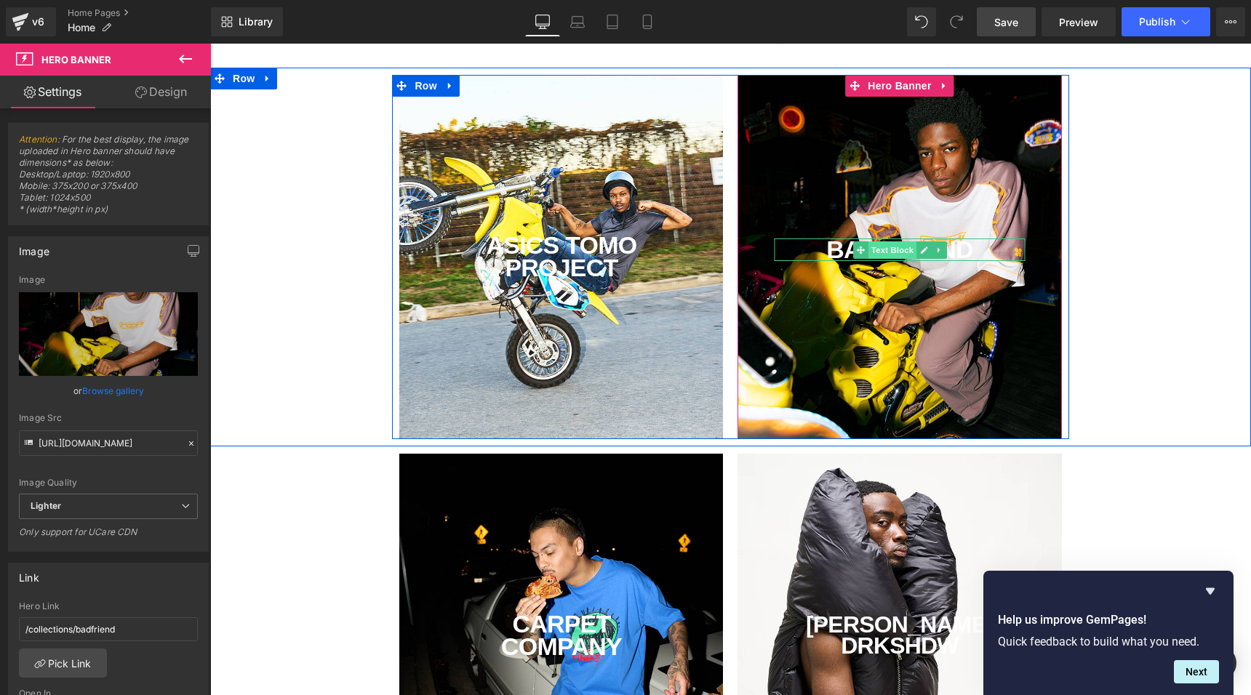
click at [912, 252] on span "Text Block" at bounding box center [893, 250] width 48 height 17
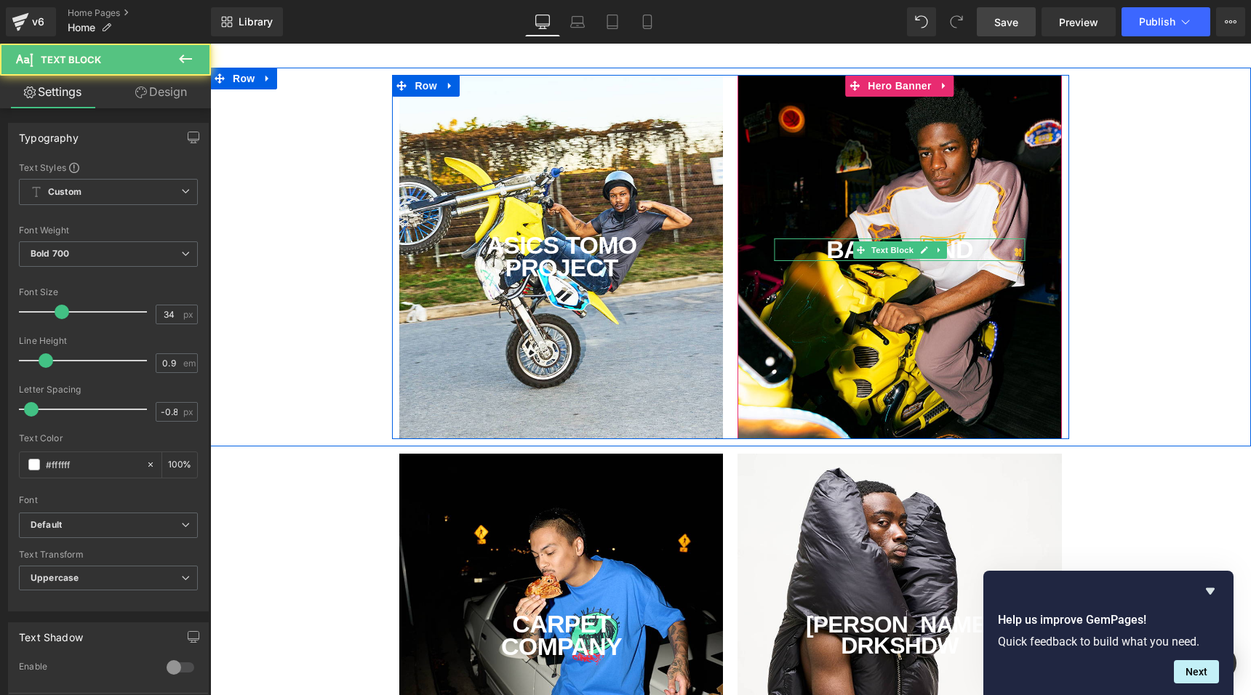
click at [963, 250] on div "BAD FRIEND" at bounding box center [899, 250] width 251 height 23
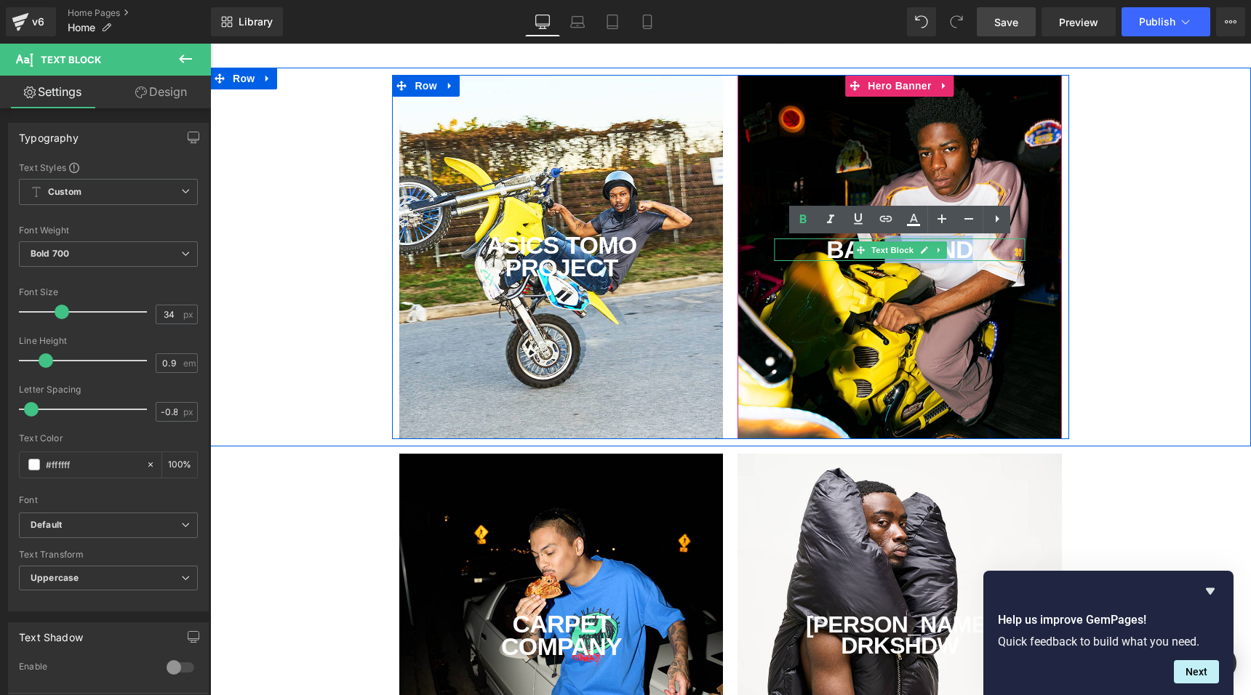
click at [963, 250] on div "BAD FRIEND" at bounding box center [899, 250] width 251 height 23
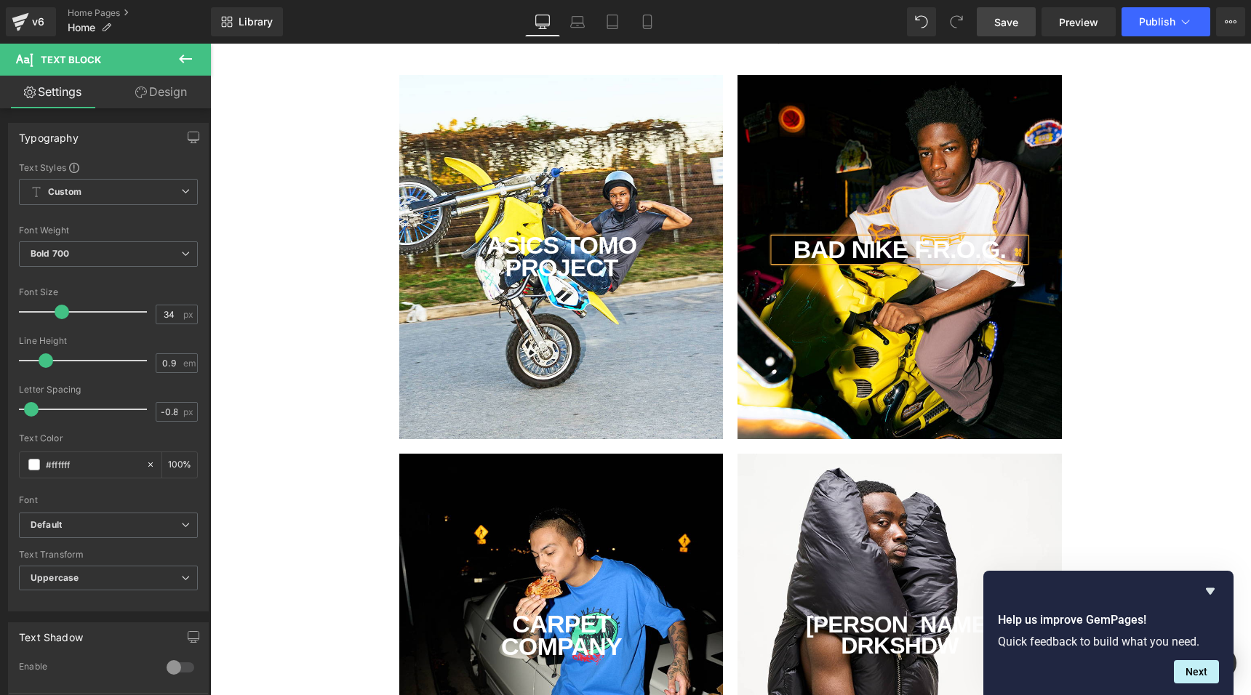
click at [859, 250] on div "BAD NIKE F.R.O.G." at bounding box center [899, 250] width 251 height 23
click at [890, 251] on div "NIKE F.R.O.G." at bounding box center [899, 250] width 251 height 23
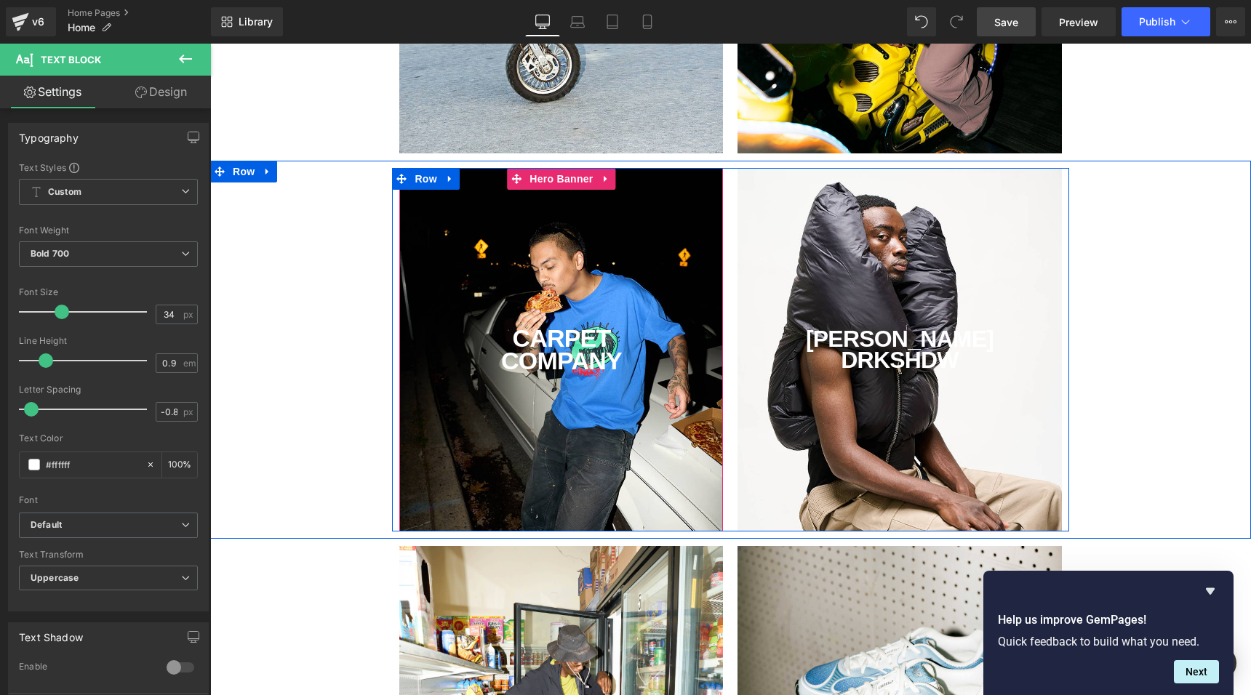
scroll to position [327, 0]
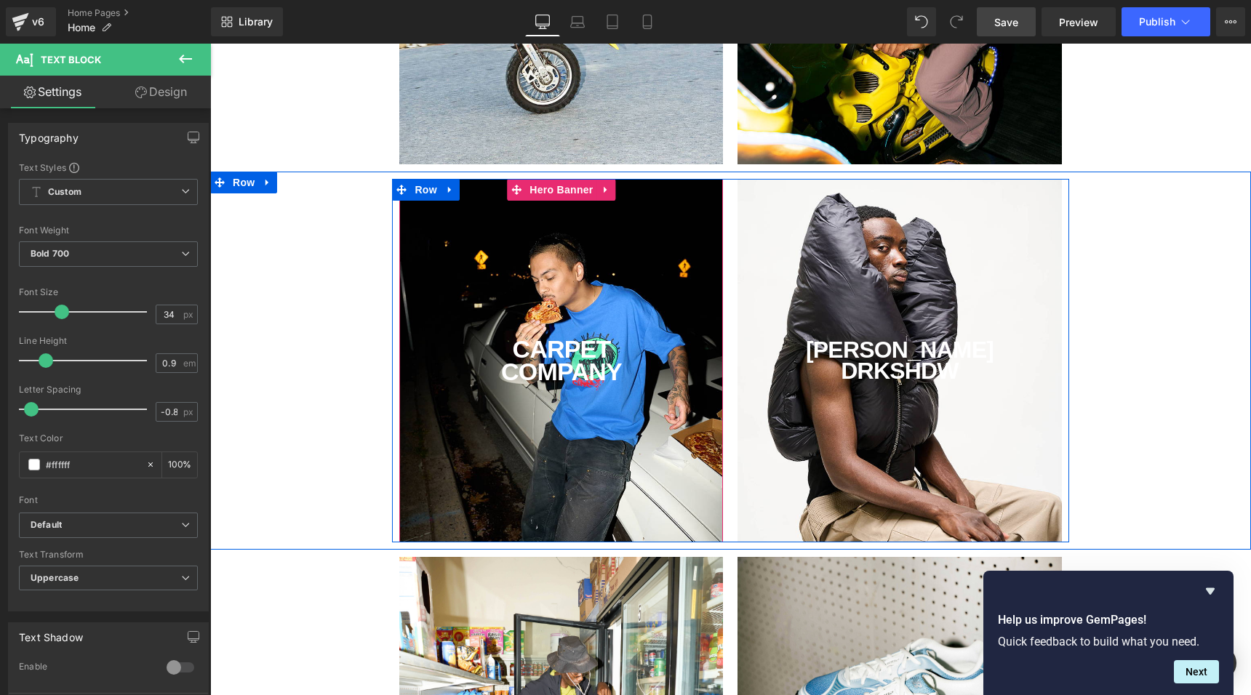
click at [565, 330] on div "CARPET COMPANY Text Block" at bounding box center [561, 361] width 324 height 364
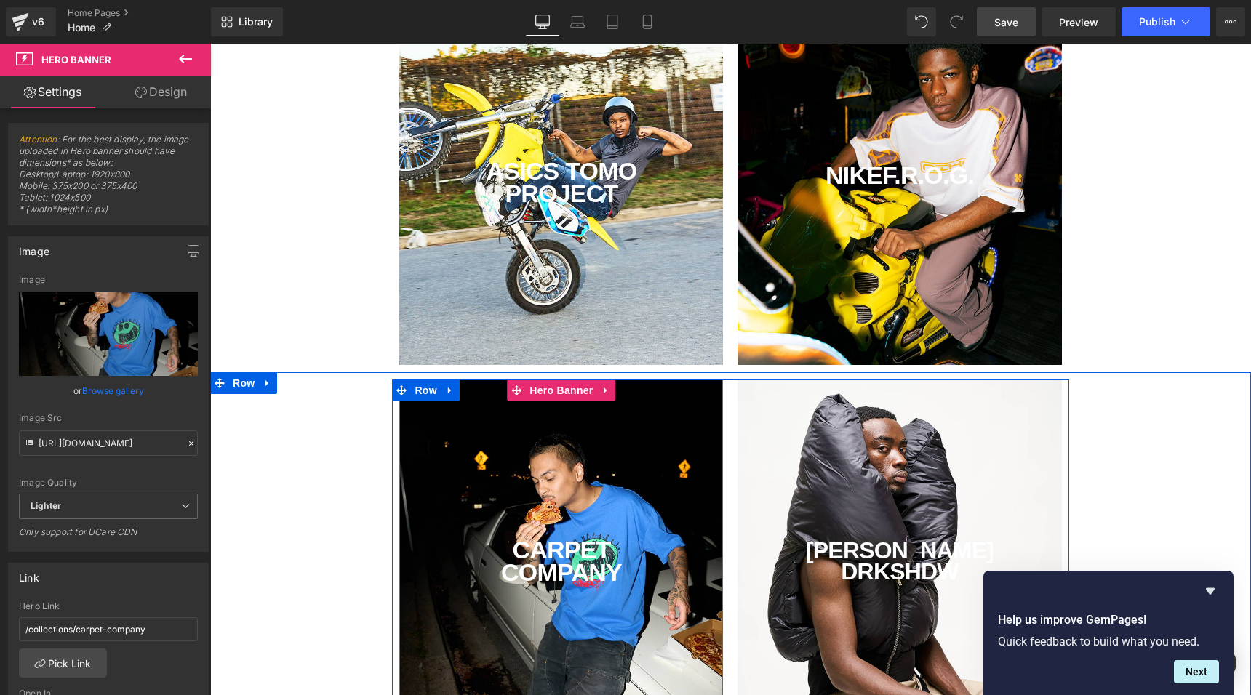
scroll to position [114, 0]
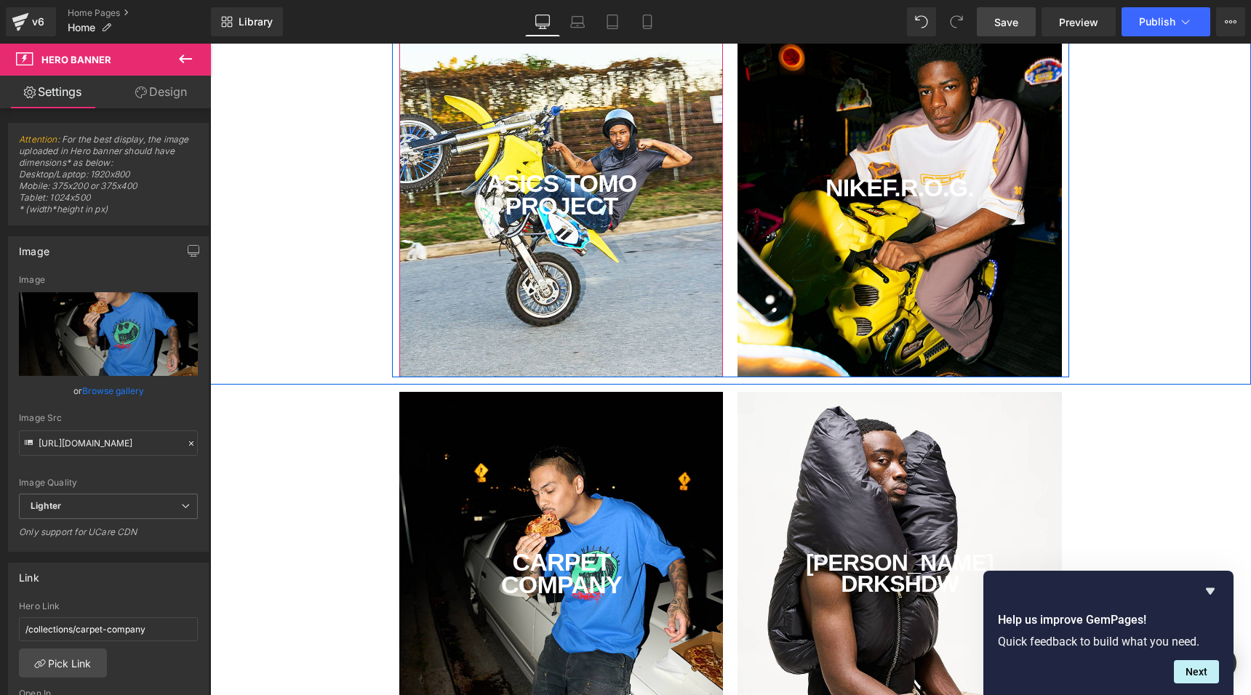
click at [565, 148] on div "ASICS TOMO PROJECT Text Block" at bounding box center [561, 195] width 324 height 364
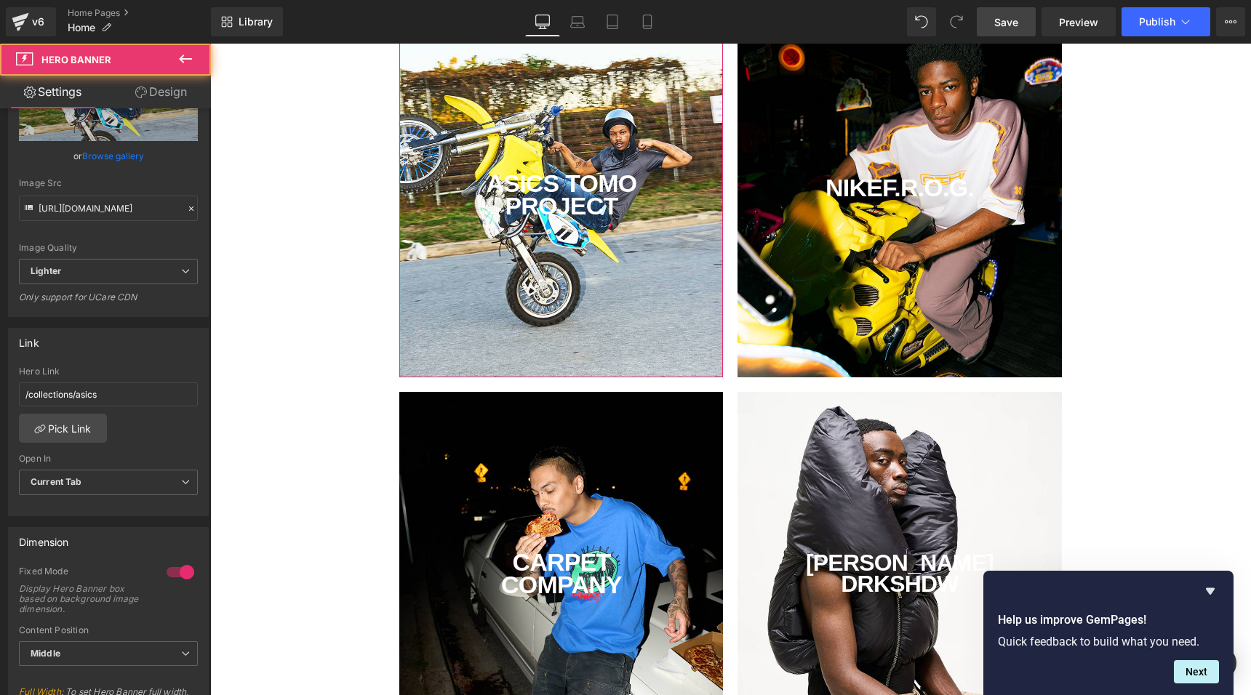
scroll to position [294, 0]
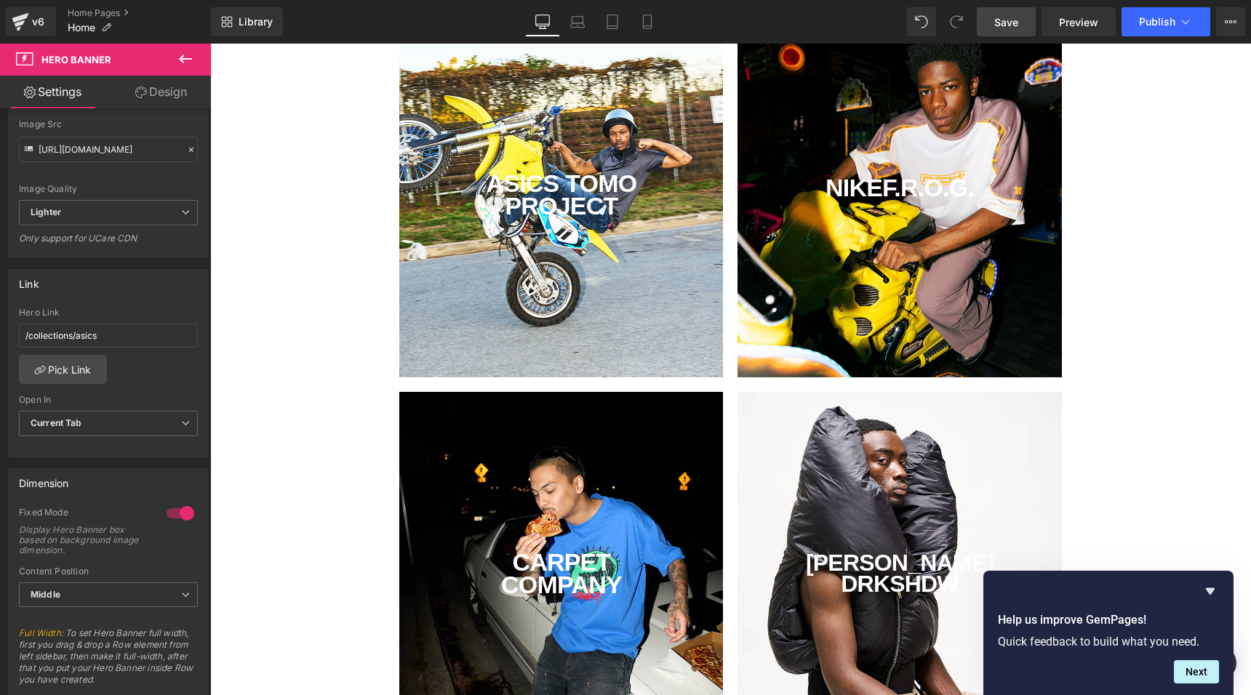
click at [837, 275] on div "NIKE F.R.O.G. Text Block" at bounding box center [900, 195] width 324 height 364
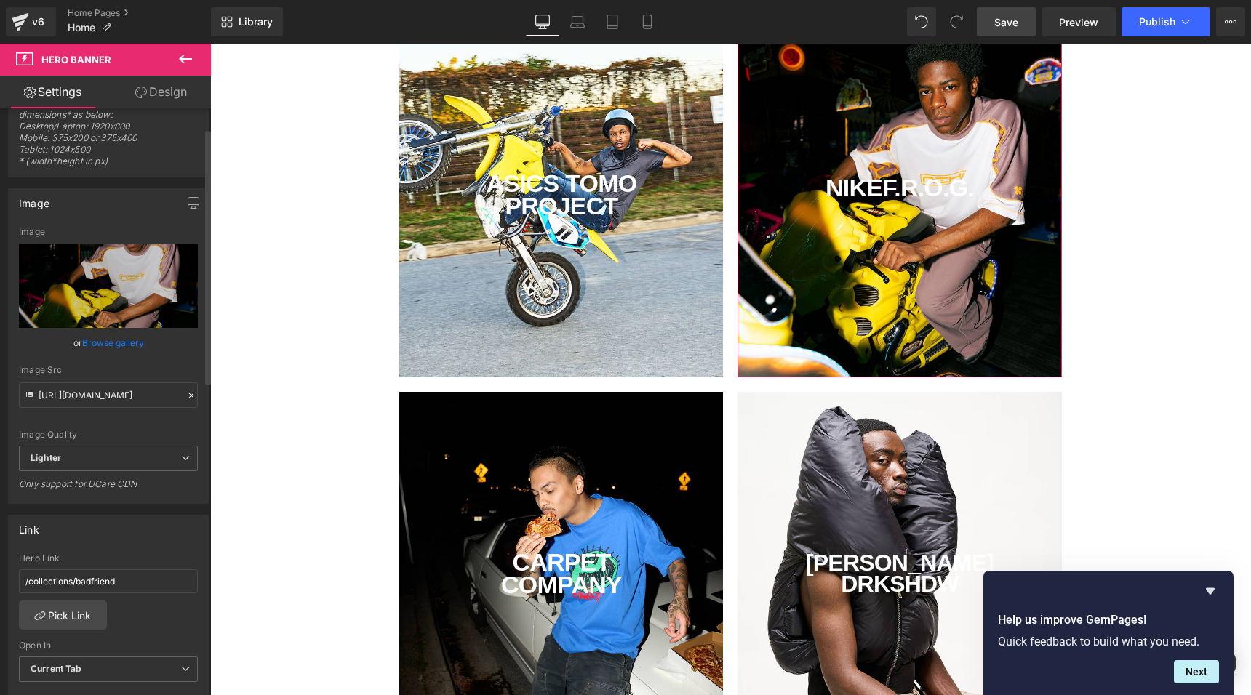
scroll to position [49, 0]
click at [104, 575] on input "/collections/badfriend" at bounding box center [108, 580] width 179 height 24
type input "/collections/nike"
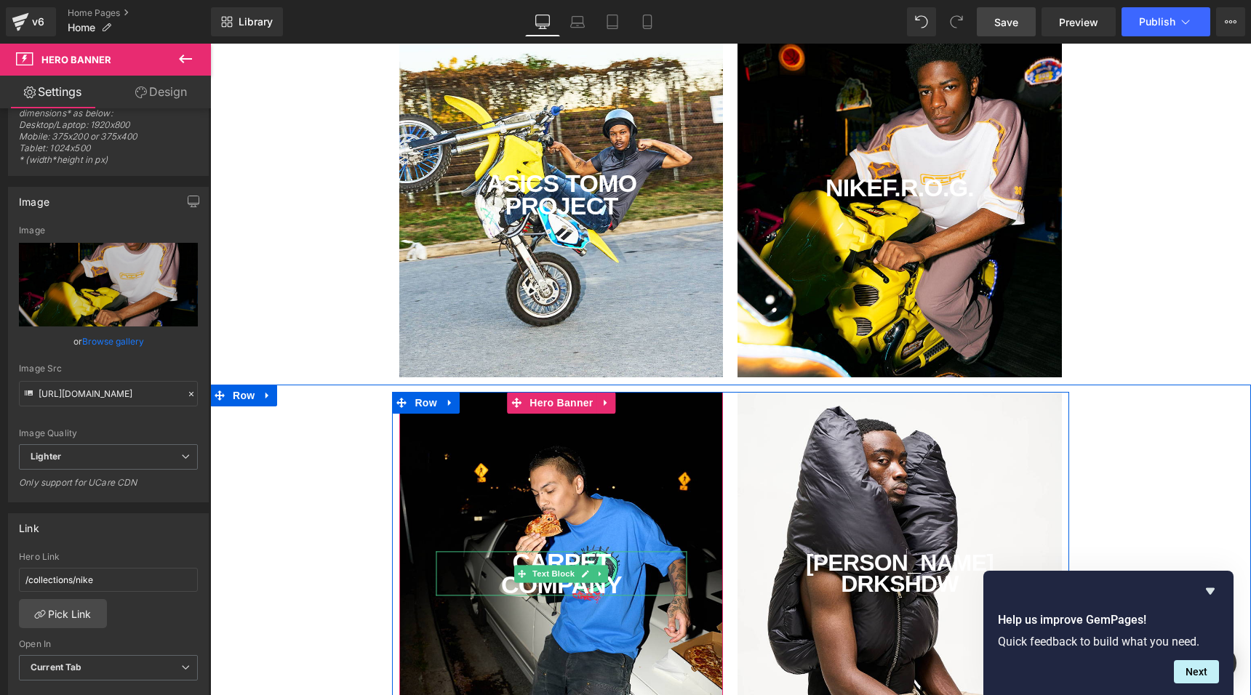
click at [472, 572] on div "CARPET COMPANY" at bounding box center [561, 573] width 251 height 44
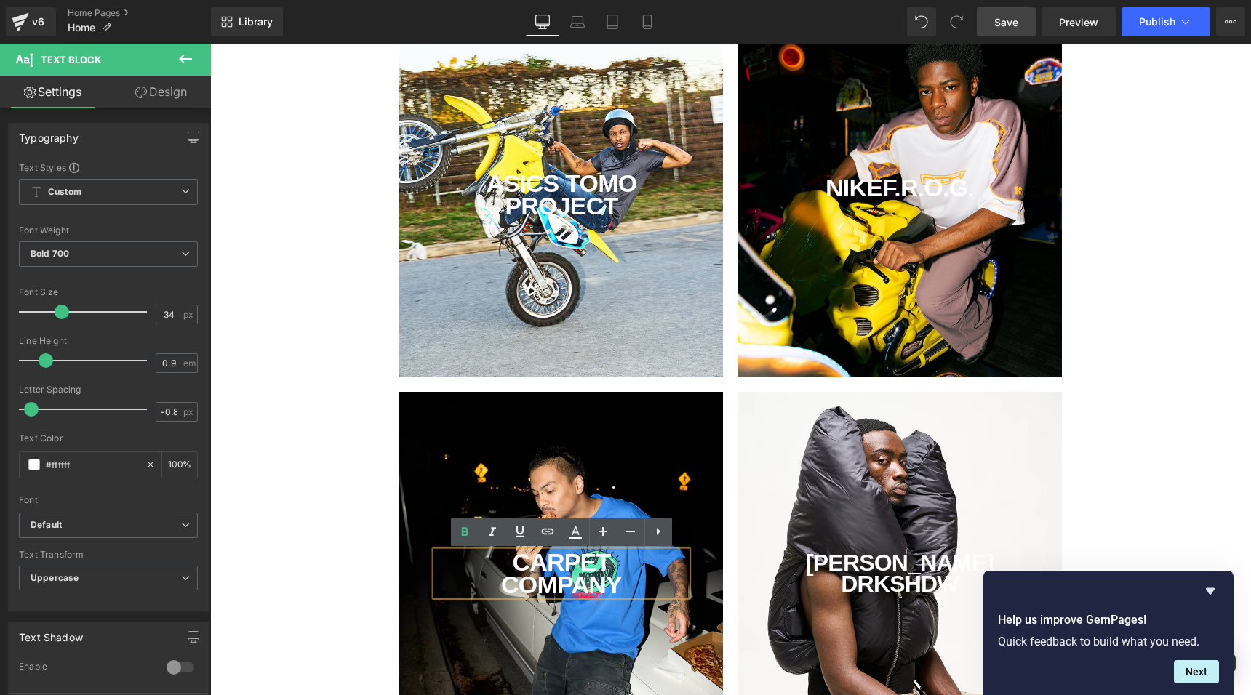
click at [554, 468] on div "CARPET COMPANY Text Block" at bounding box center [561, 574] width 324 height 364
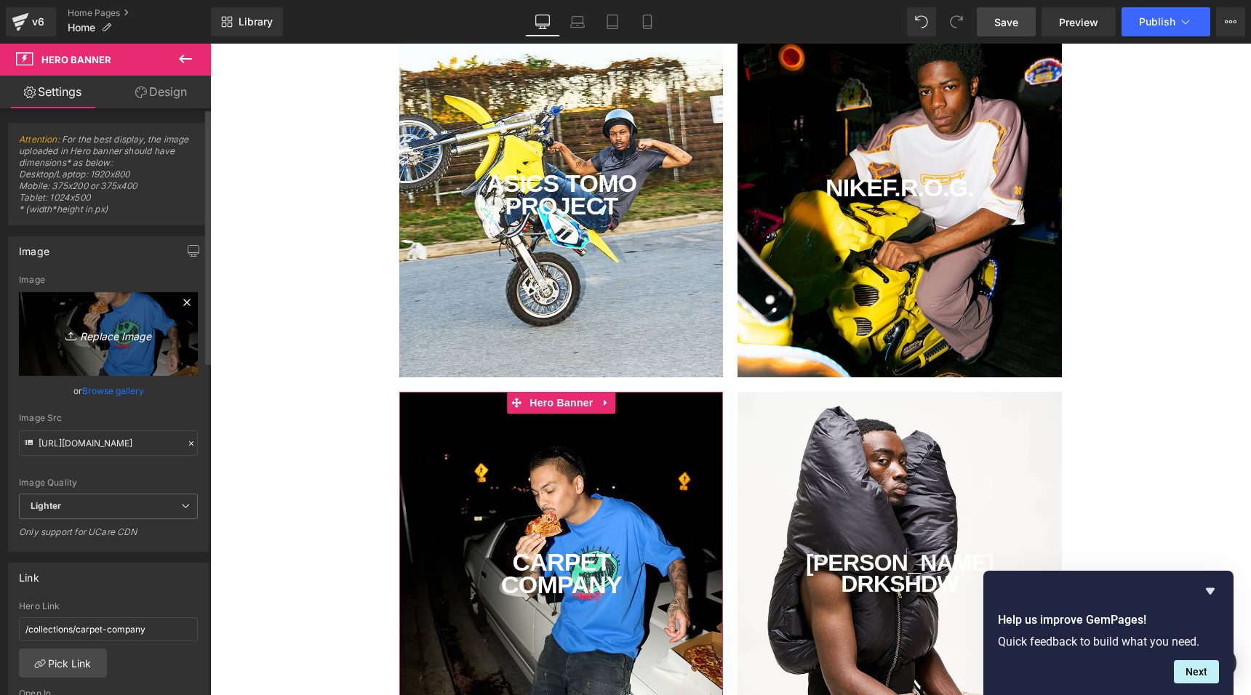
click at [115, 335] on icon "Replace Image" at bounding box center [108, 334] width 116 height 18
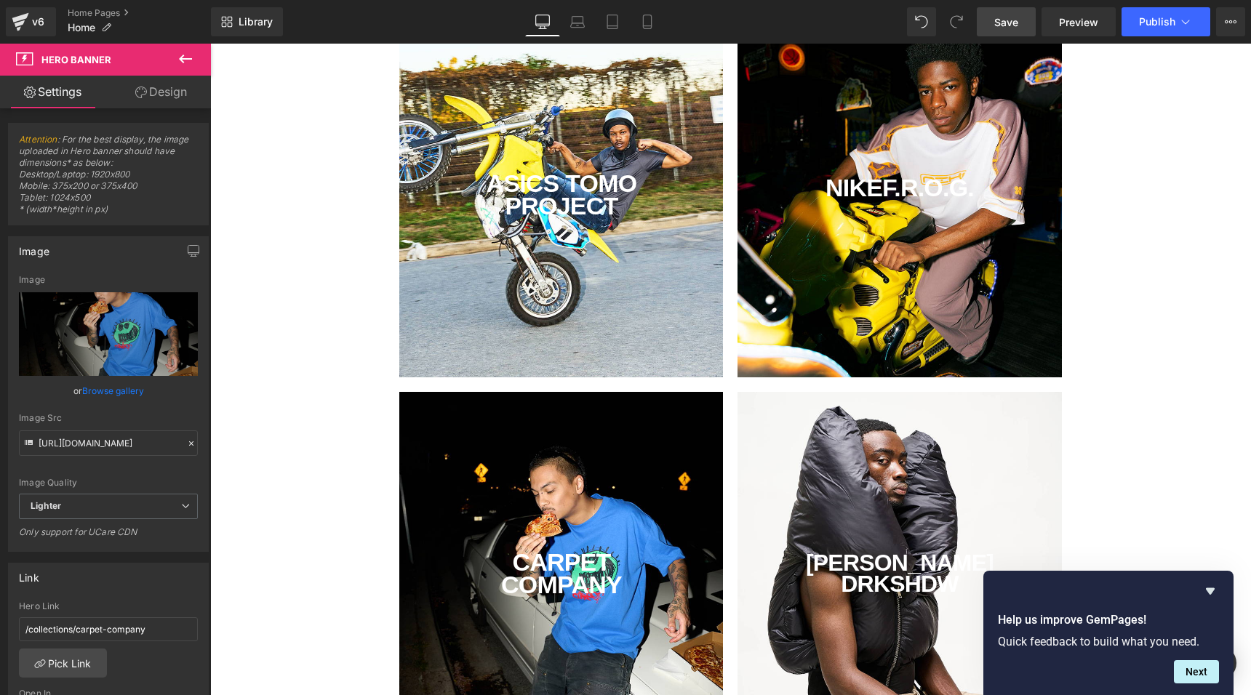
type input "C:\fakepath\FW25.jpg"
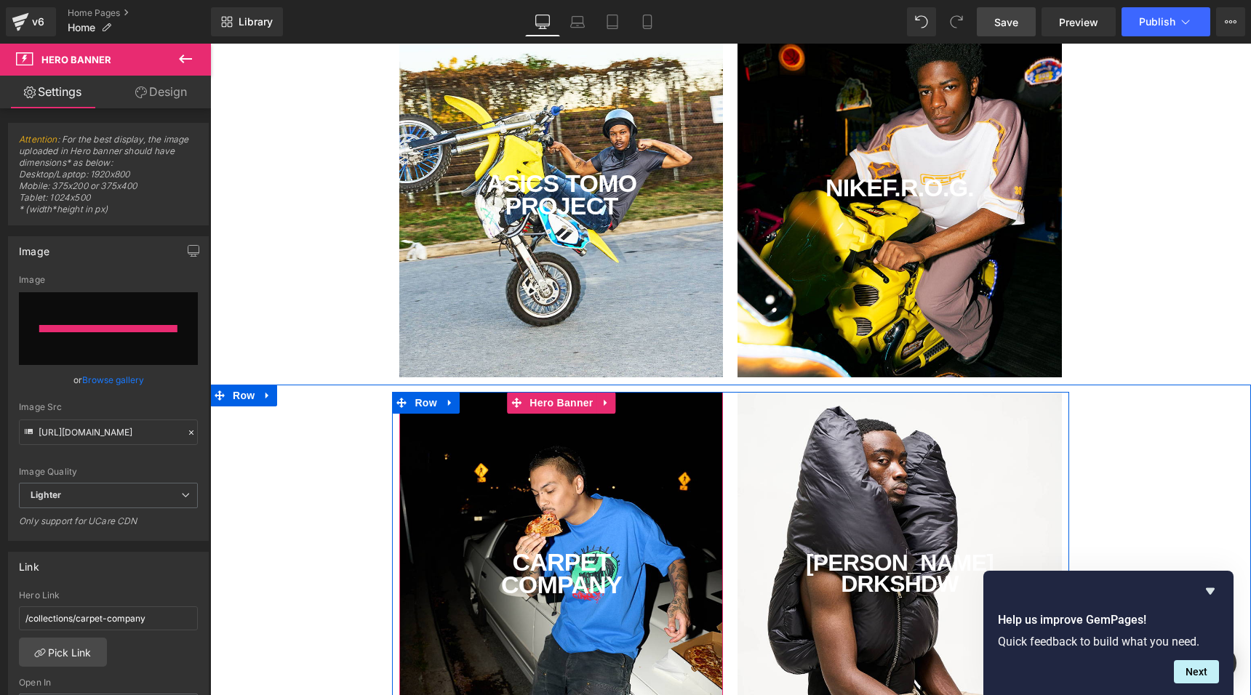
type input "[URL][DOMAIN_NAME]"
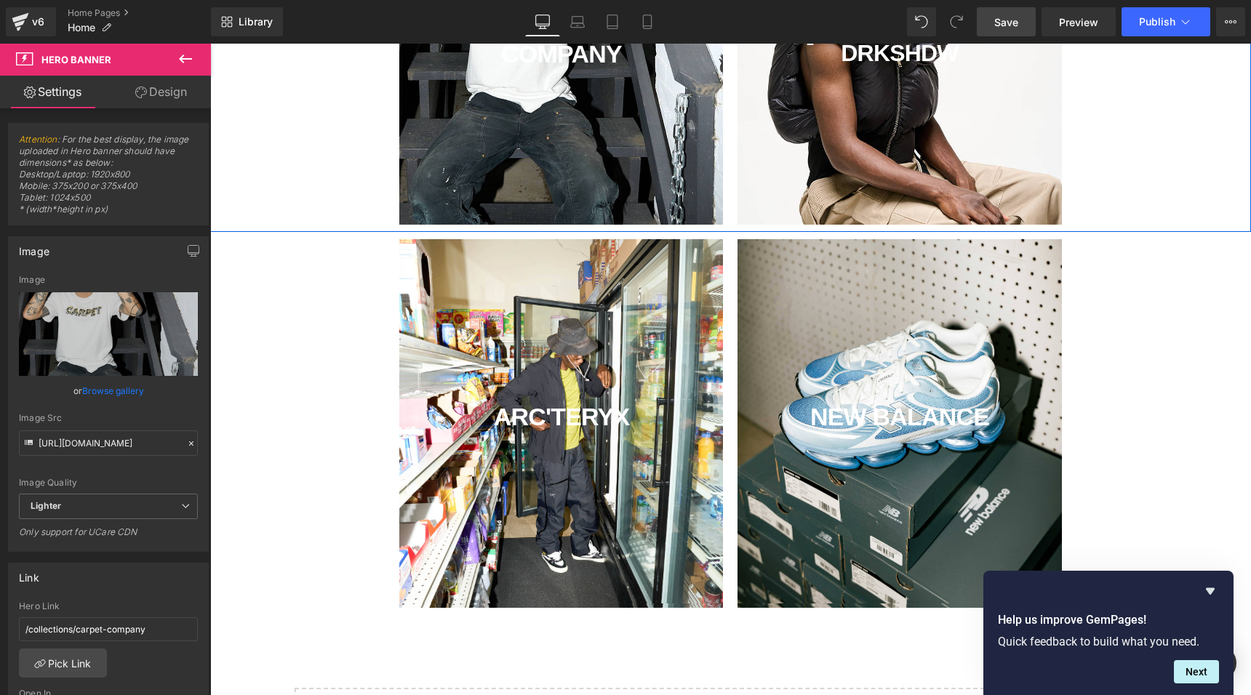
scroll to position [688, 0]
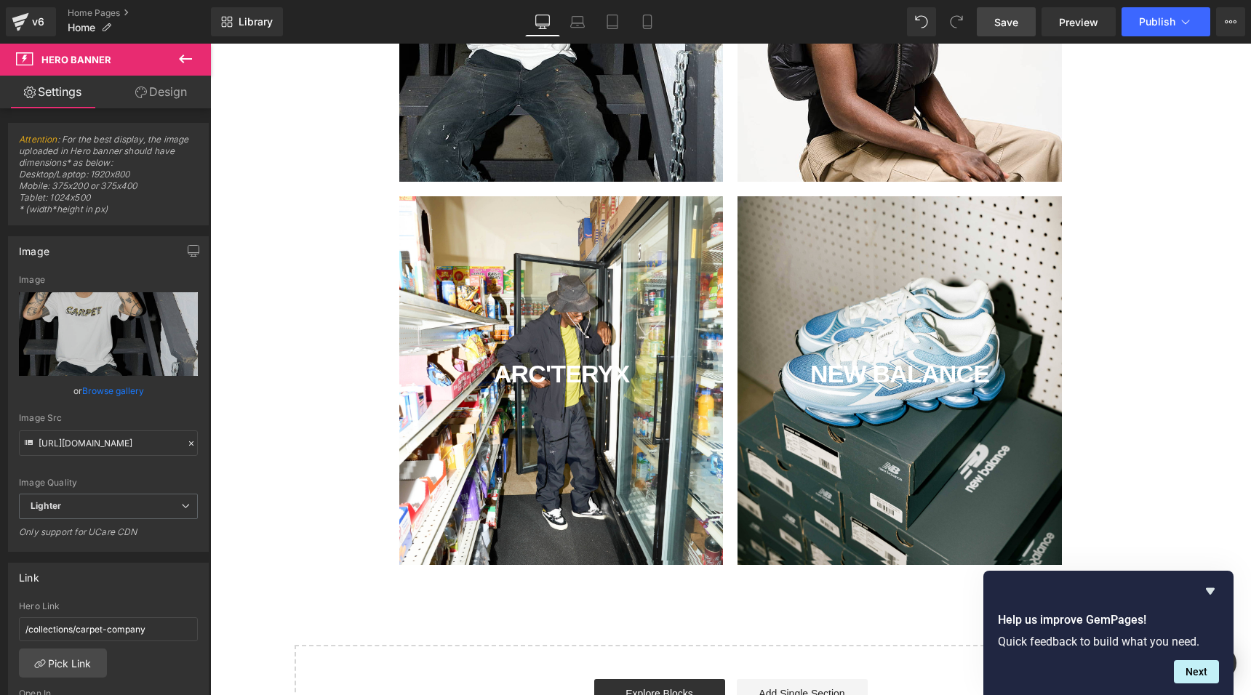
click at [1010, 26] on span "Save" at bounding box center [1006, 22] width 24 height 15
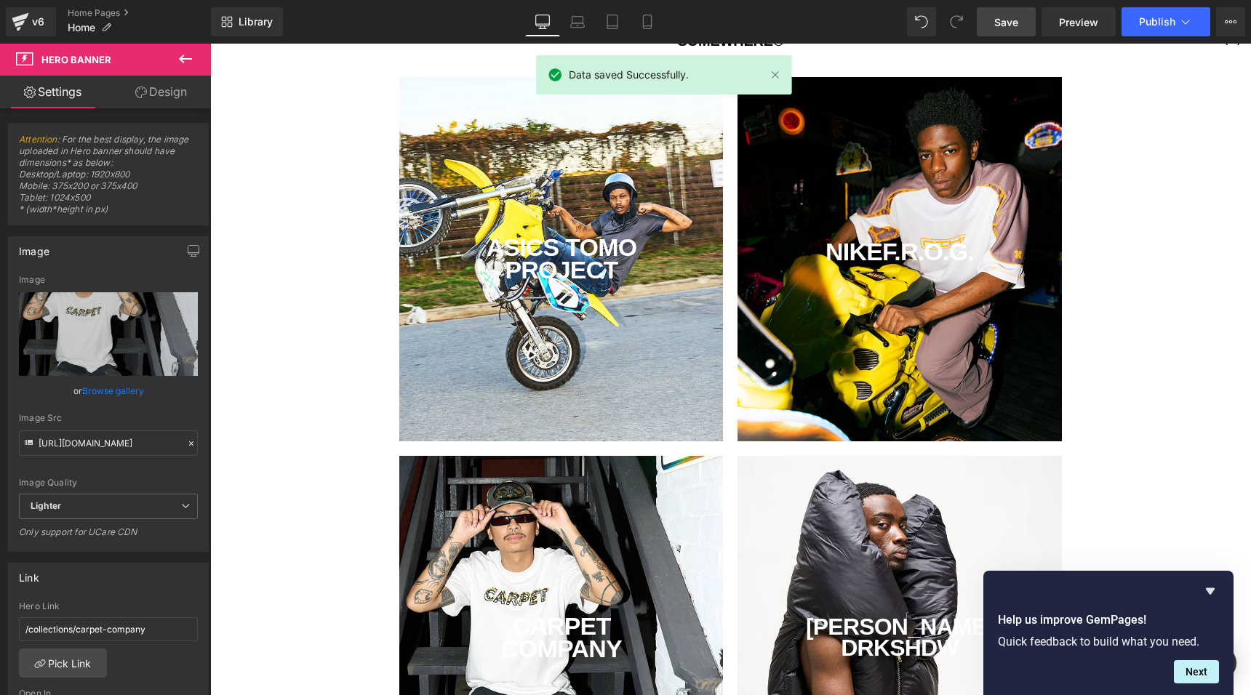
scroll to position [4, 0]
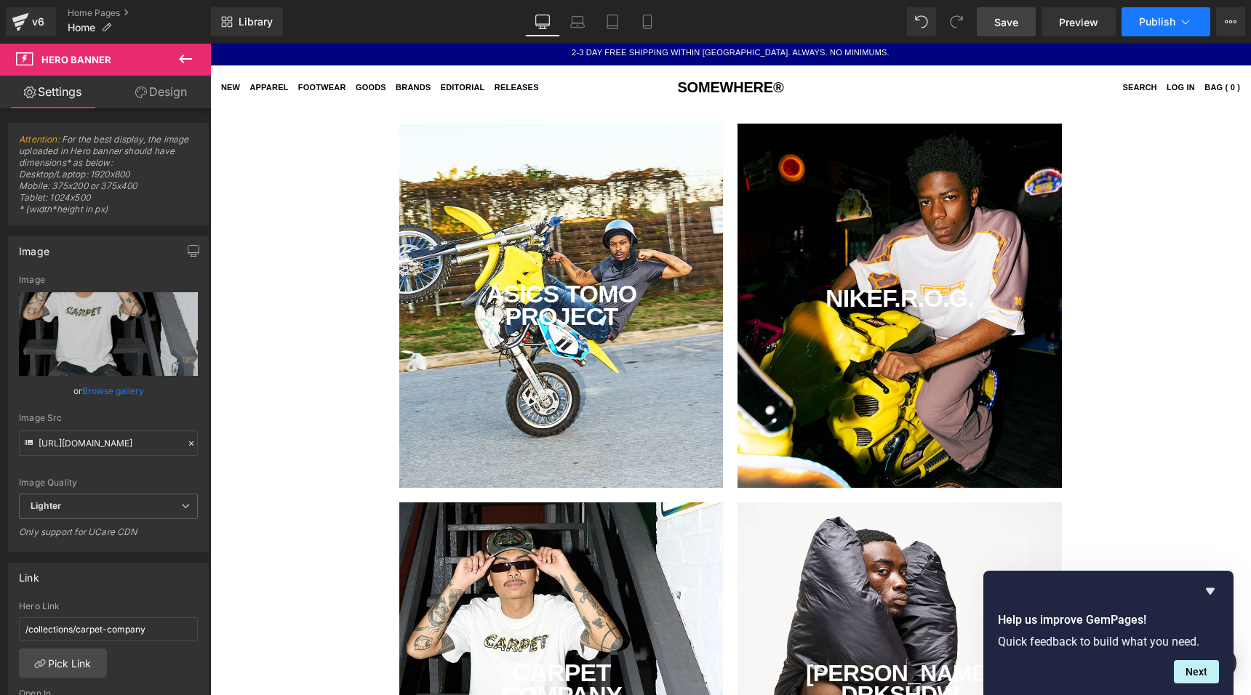
click at [1165, 31] on button "Publish" at bounding box center [1166, 21] width 89 height 29
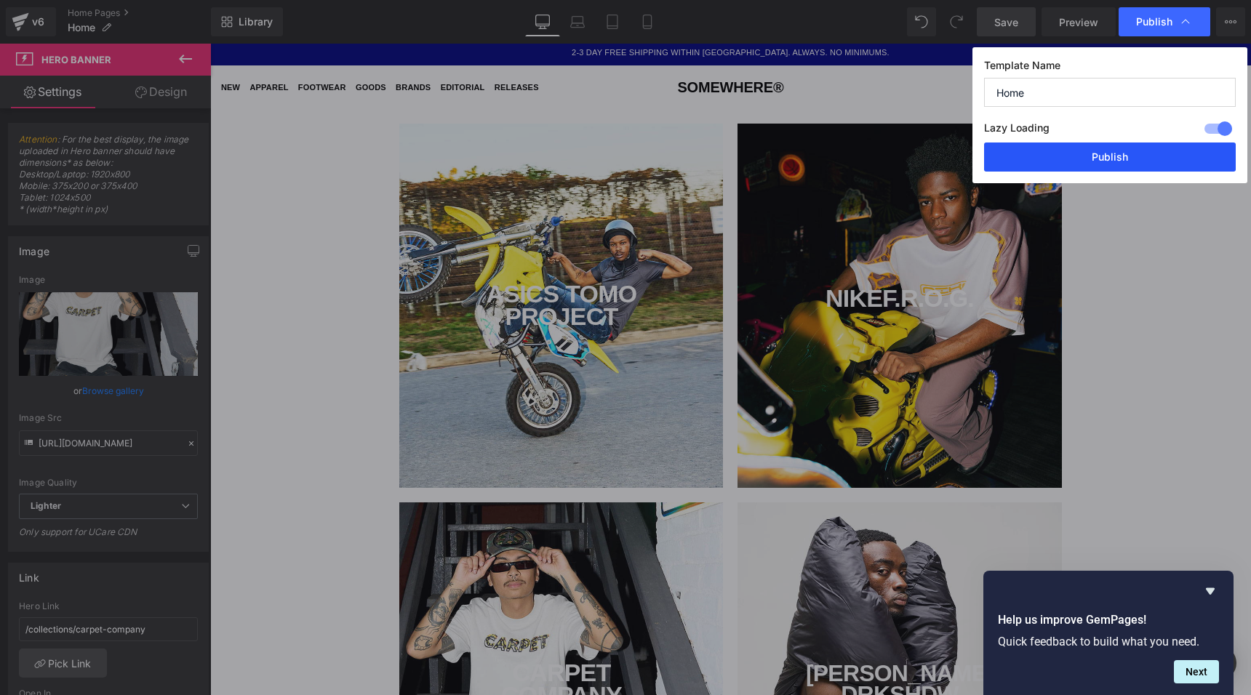
click at [1083, 155] on button "Publish" at bounding box center [1110, 157] width 252 height 29
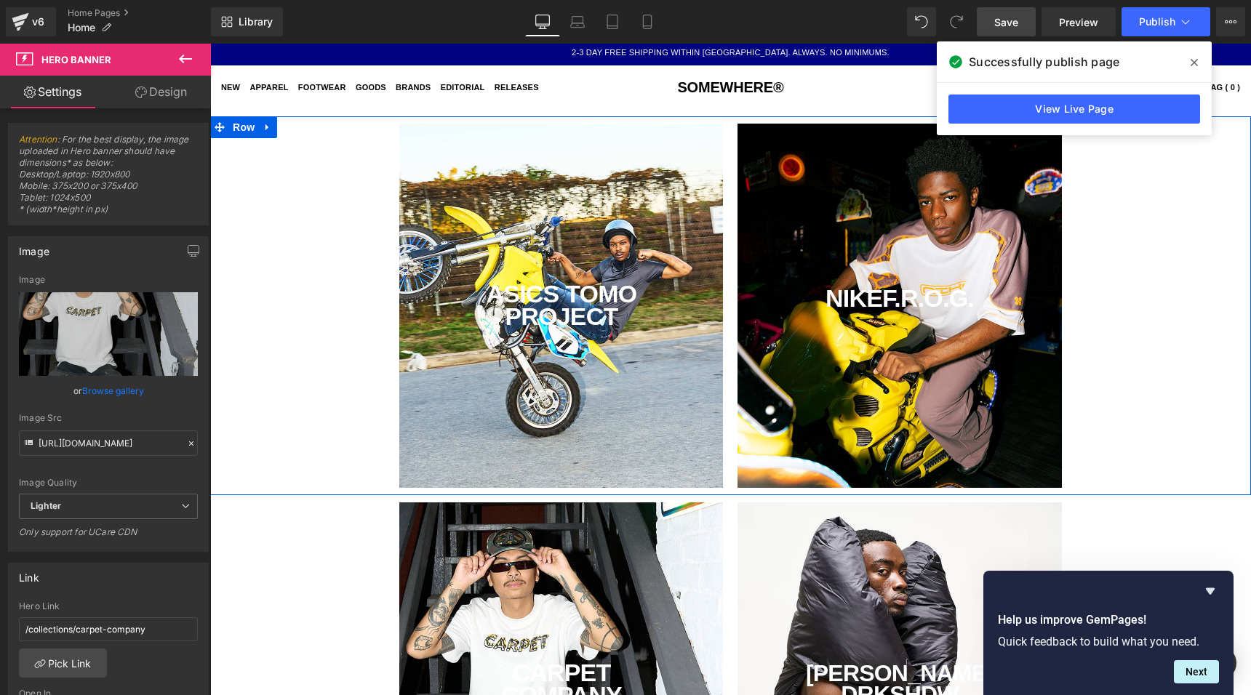
click at [210, 44] on div at bounding box center [210, 44] width 0 height 0
